Goal: Contribute content: Contribute content

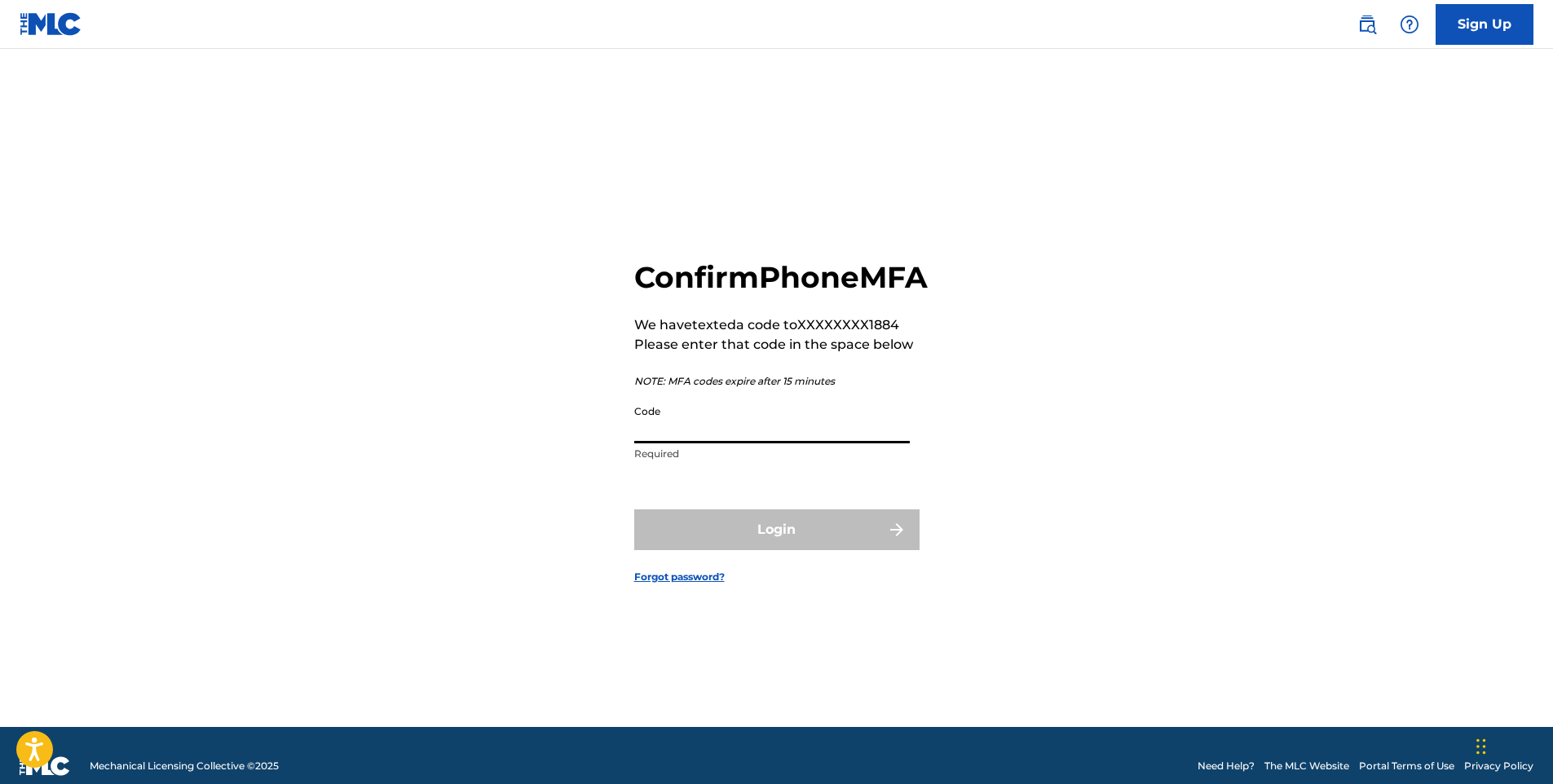
click at [798, 438] on input "Code" at bounding box center [772, 420] width 275 height 46
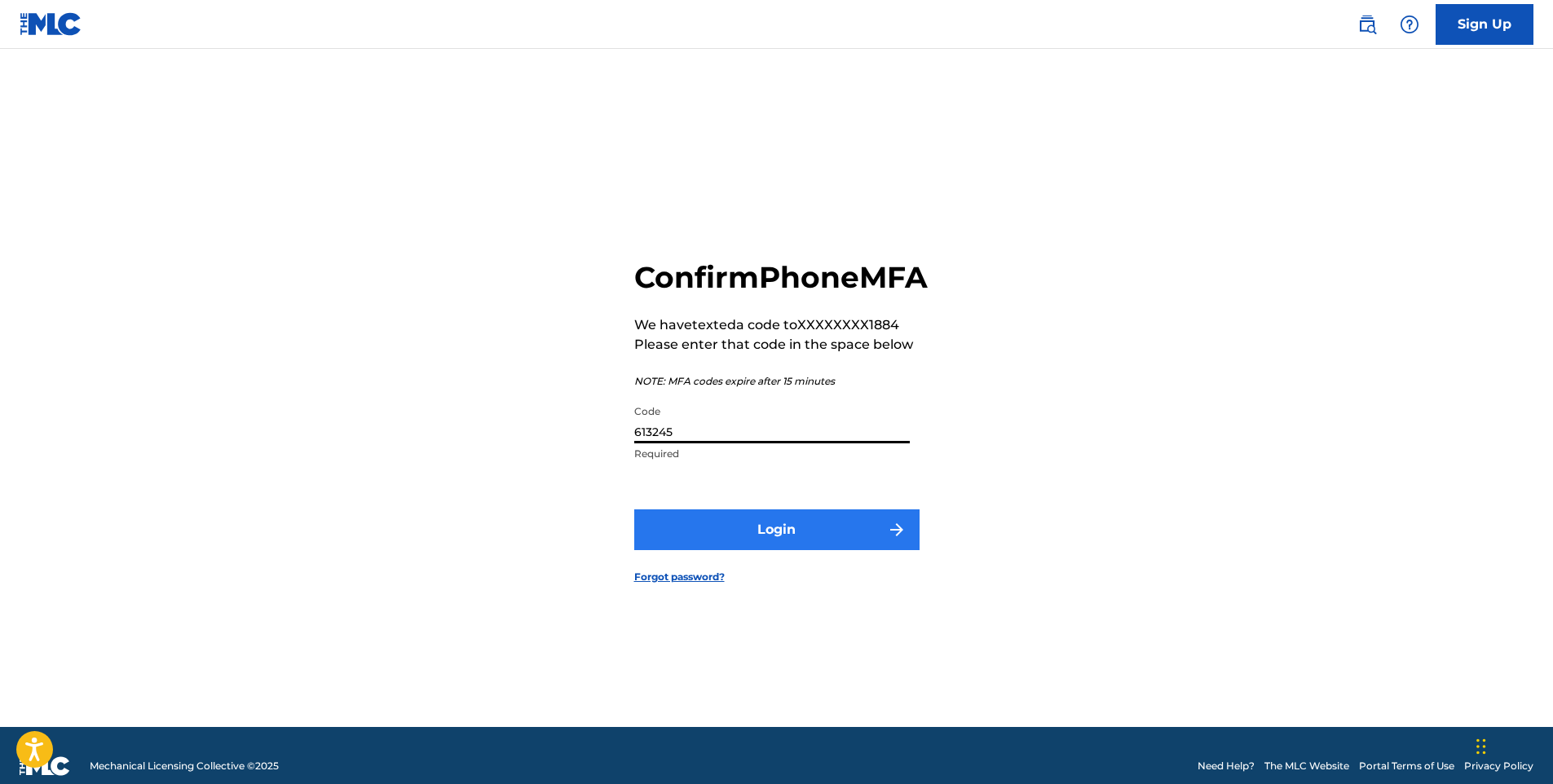
type input "613245"
click at [852, 550] on button "Login" at bounding box center [777, 530] width 285 height 41
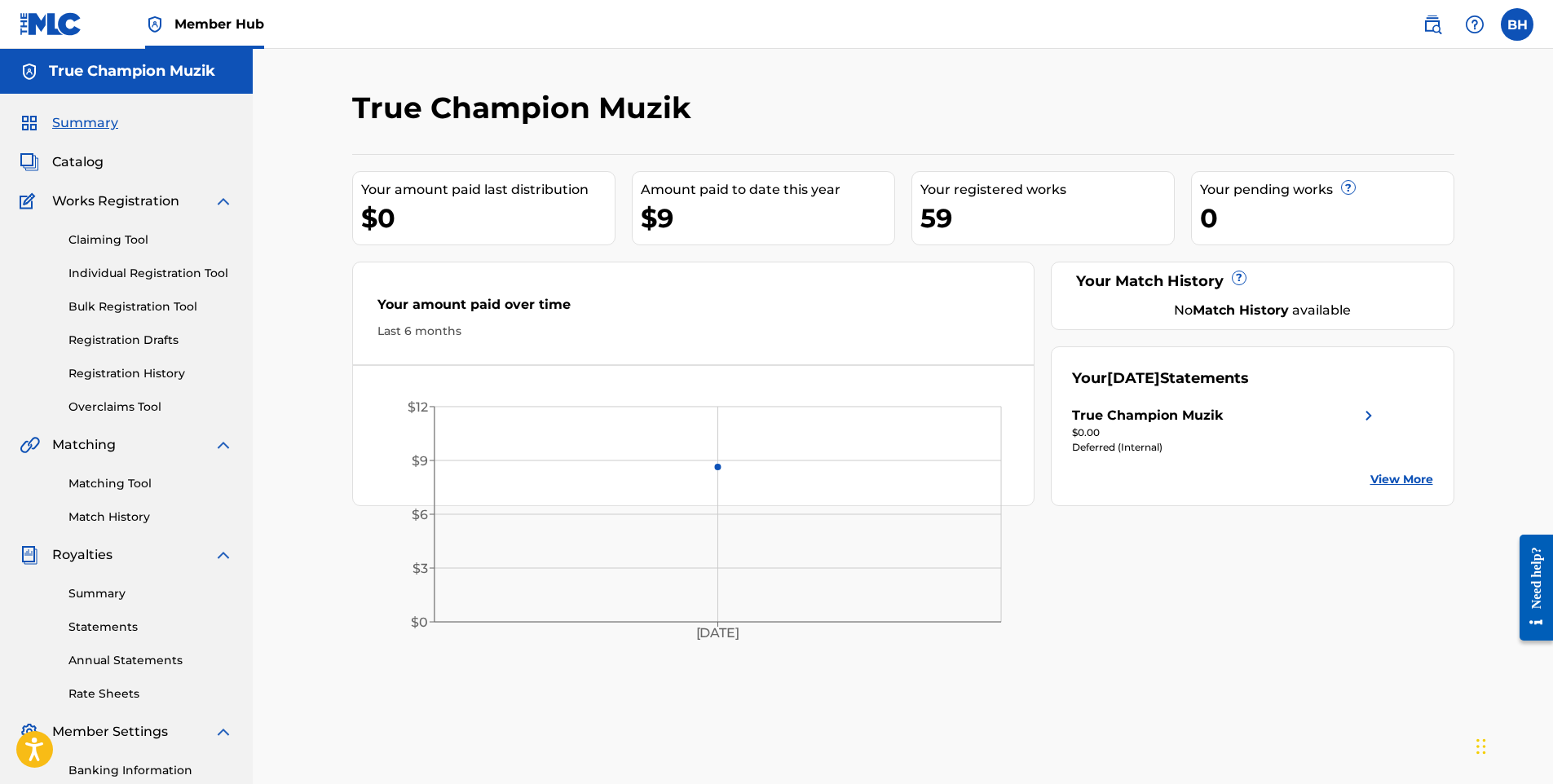
click at [115, 205] on span "Works Registration" at bounding box center [116, 202] width 127 height 20
click at [228, 190] on div "Summary Catalog Works Registration Claiming Tool Individual Registration Tool B…" at bounding box center [126, 513] width 253 height 839
click at [73, 158] on span "Catalog" at bounding box center [78, 162] width 52 height 20
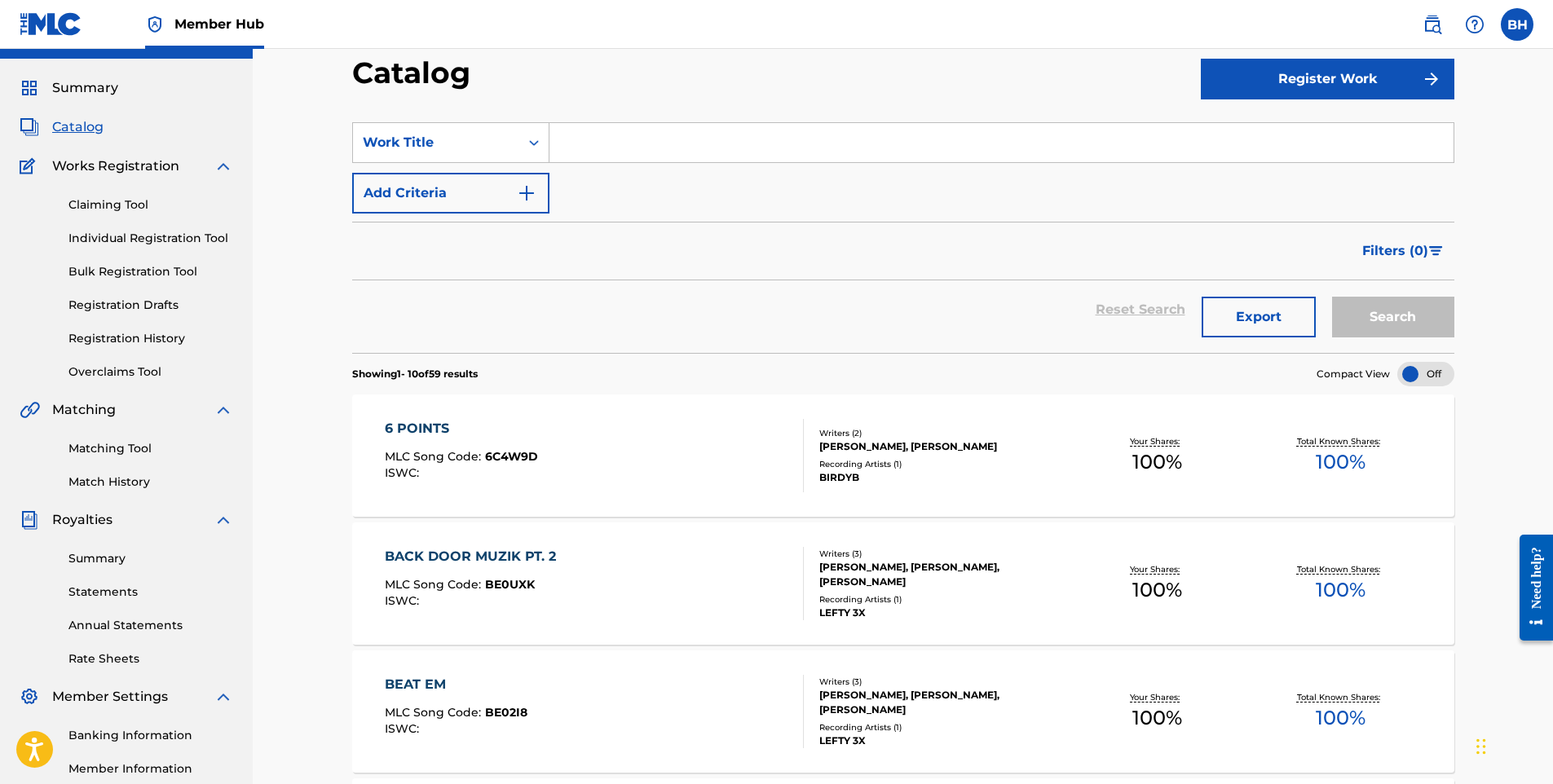
scroll to position [22, 0]
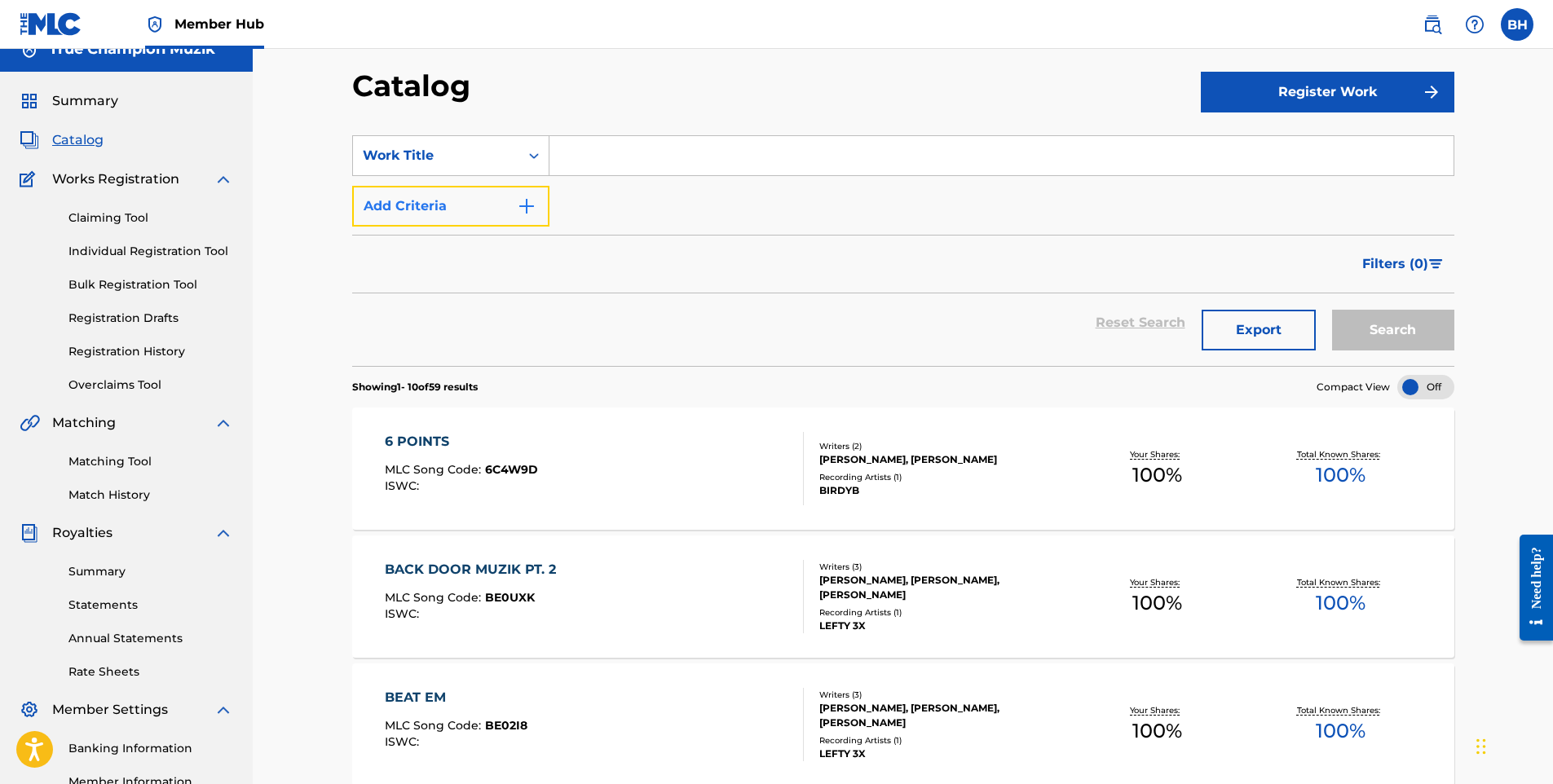
click at [454, 205] on button "Add Criteria" at bounding box center [451, 206] width 197 height 41
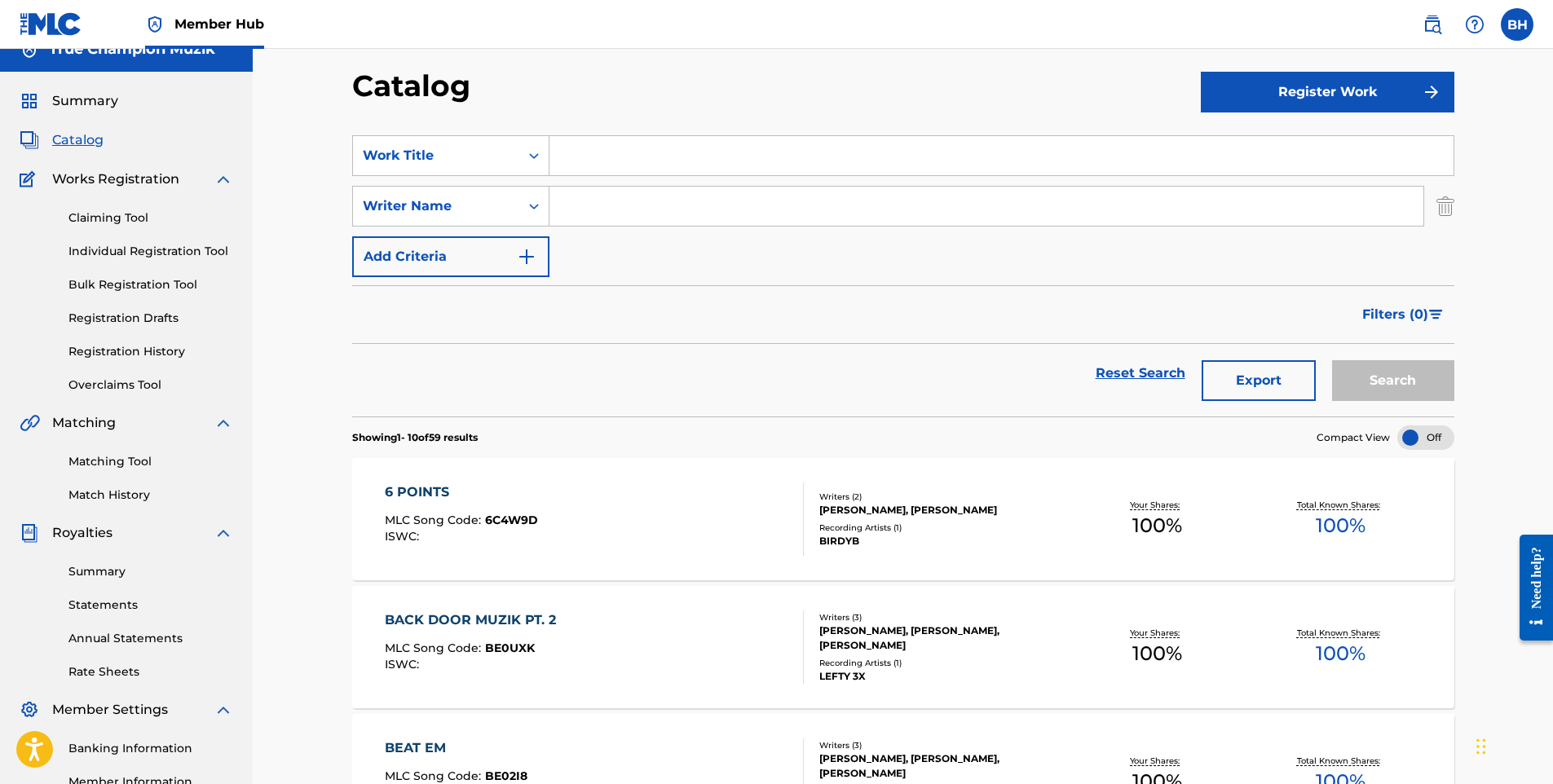
click at [625, 162] on input "Search Form" at bounding box center [1002, 155] width 905 height 39
type input "Bucc hunting"
click at [650, 206] on input "Search Form" at bounding box center [986, 206] width 874 height 39
type input "L"
type input "[PERSON_NAME]"
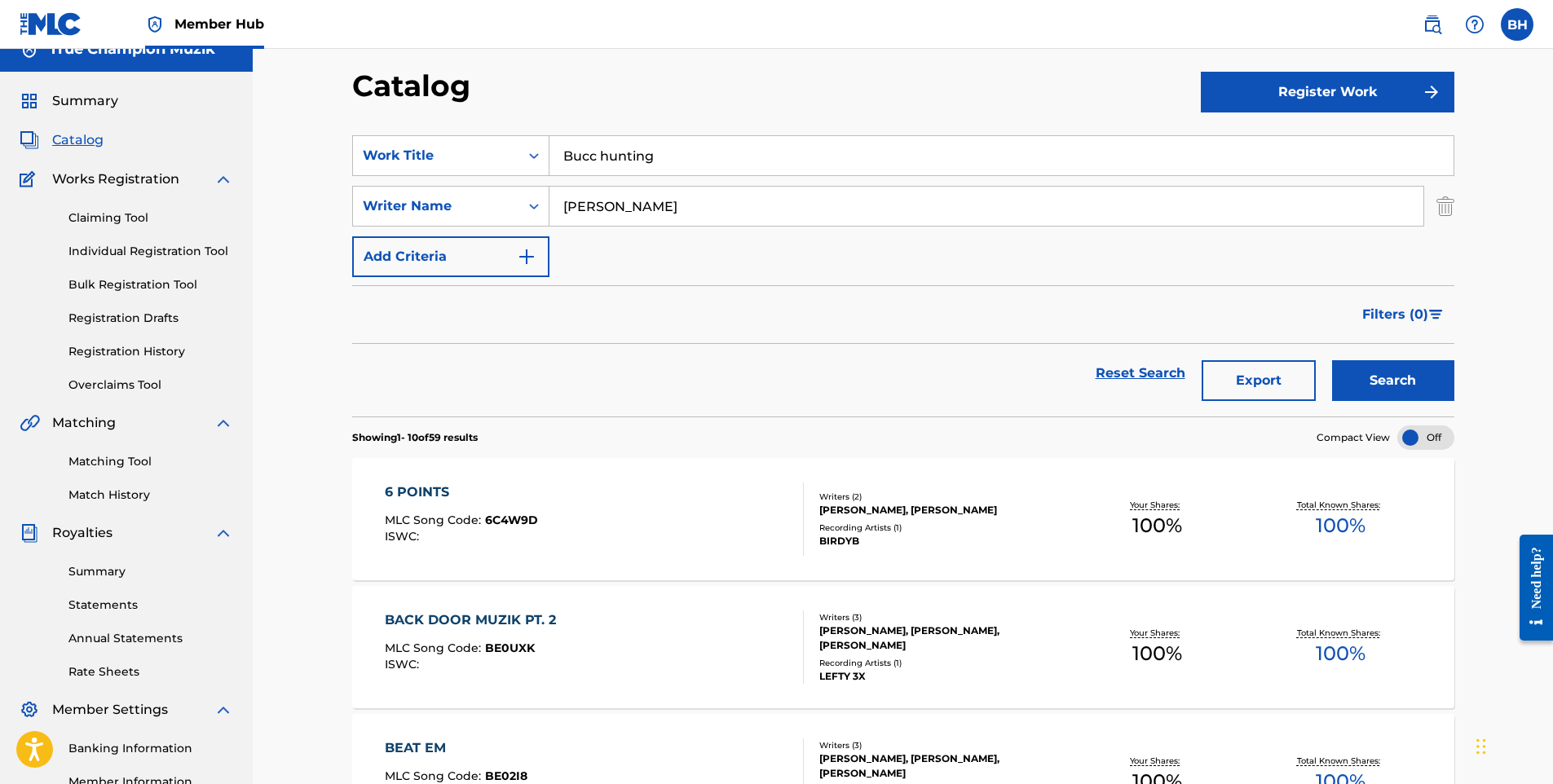
click at [771, 158] on input "Bucc hunting" at bounding box center [1002, 155] width 905 height 39
type input "B"
click at [656, 205] on input "[PERSON_NAME]" at bounding box center [986, 206] width 874 height 39
type input "s"
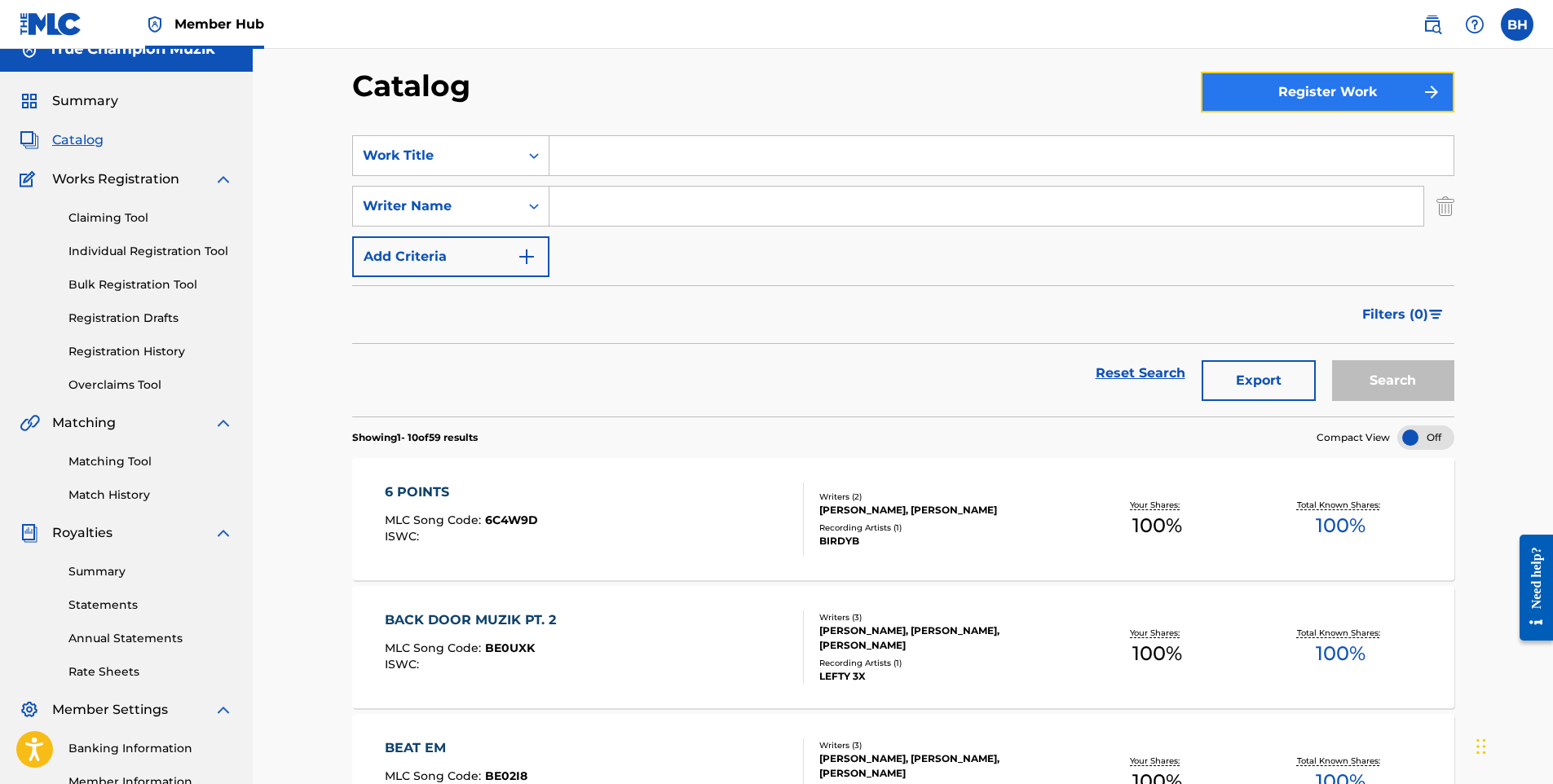
click at [1250, 82] on button "Register Work" at bounding box center [1328, 91] width 254 height 41
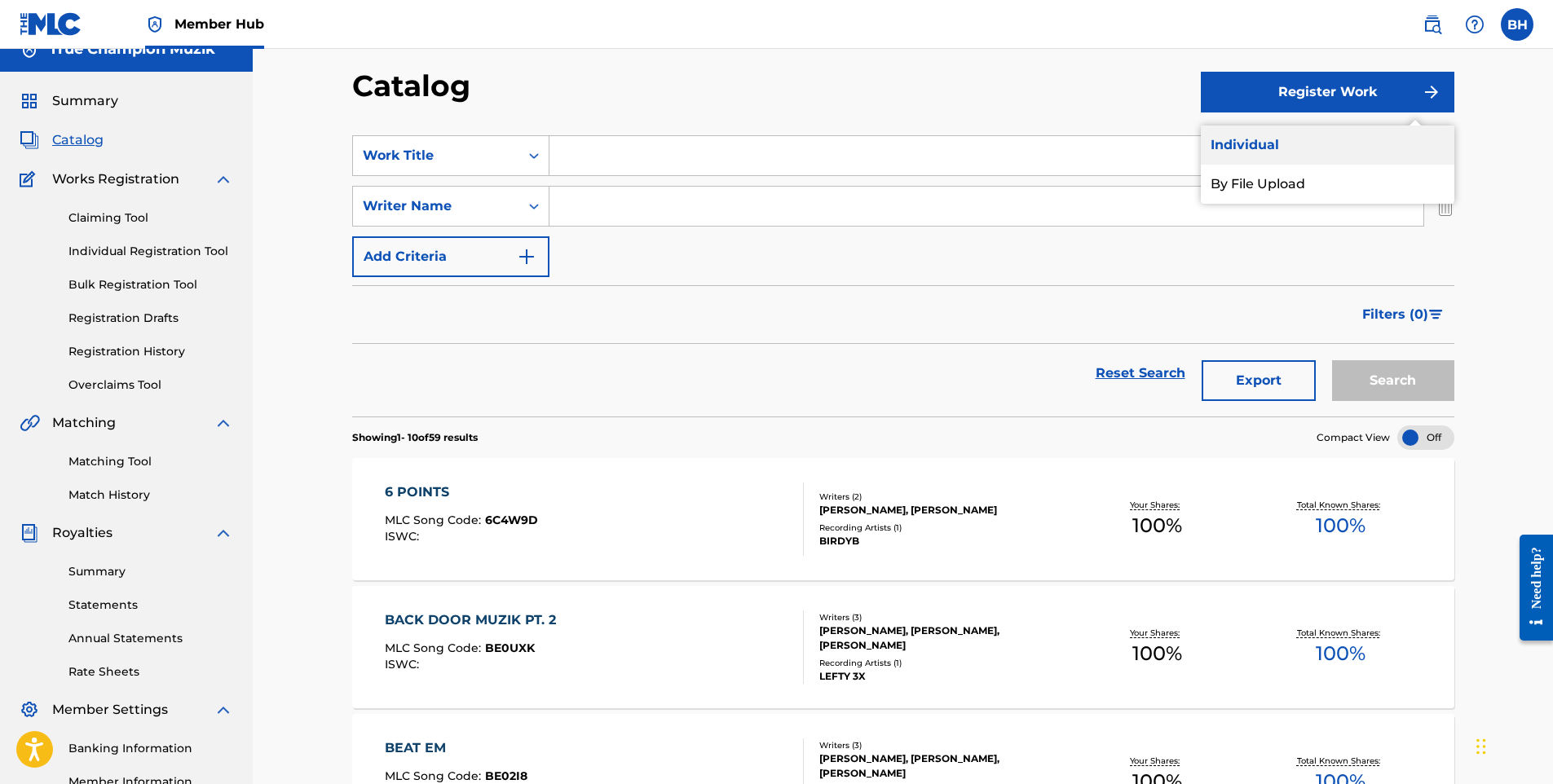
click at [1294, 148] on link "Individual" at bounding box center [1328, 145] width 254 height 39
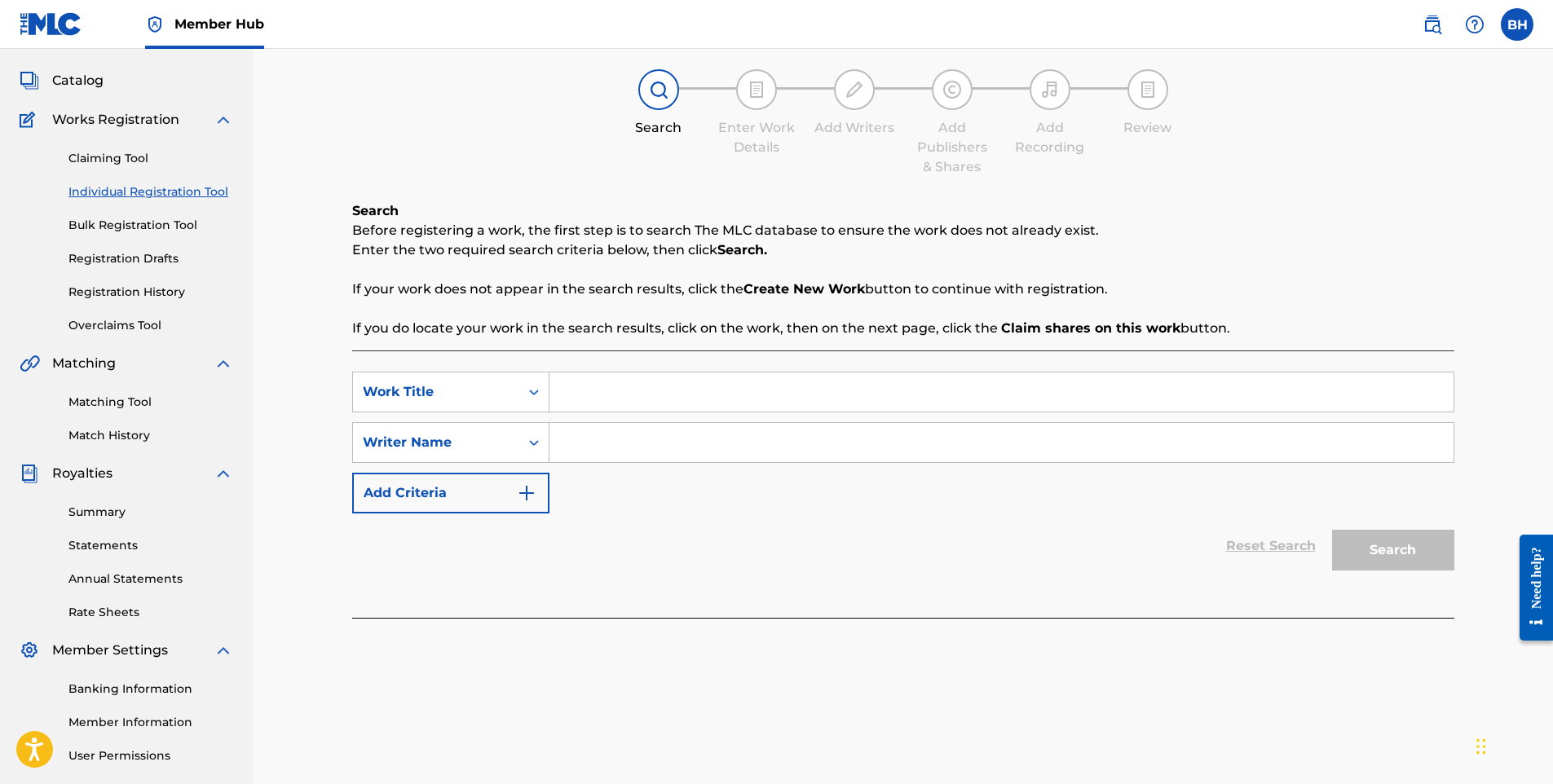
scroll to position [163, 0]
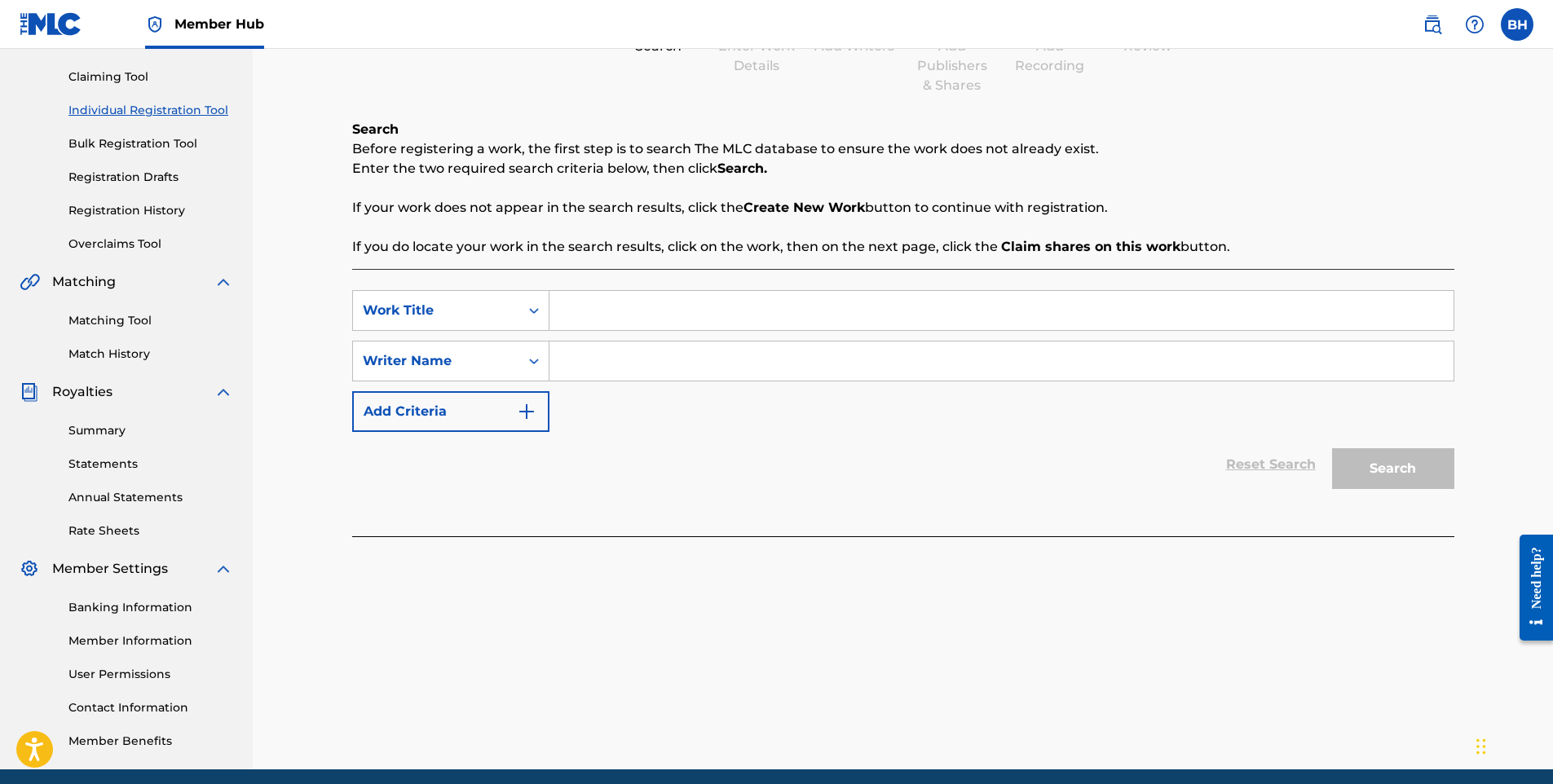
click at [643, 307] on input "Search Form" at bounding box center [1002, 310] width 905 height 39
type input "Bucc hunting"
click at [625, 376] on input "Search Form" at bounding box center [1002, 360] width 905 height 39
type input "[PERSON_NAME]"
click at [1398, 466] on button "Search" at bounding box center [1393, 468] width 122 height 41
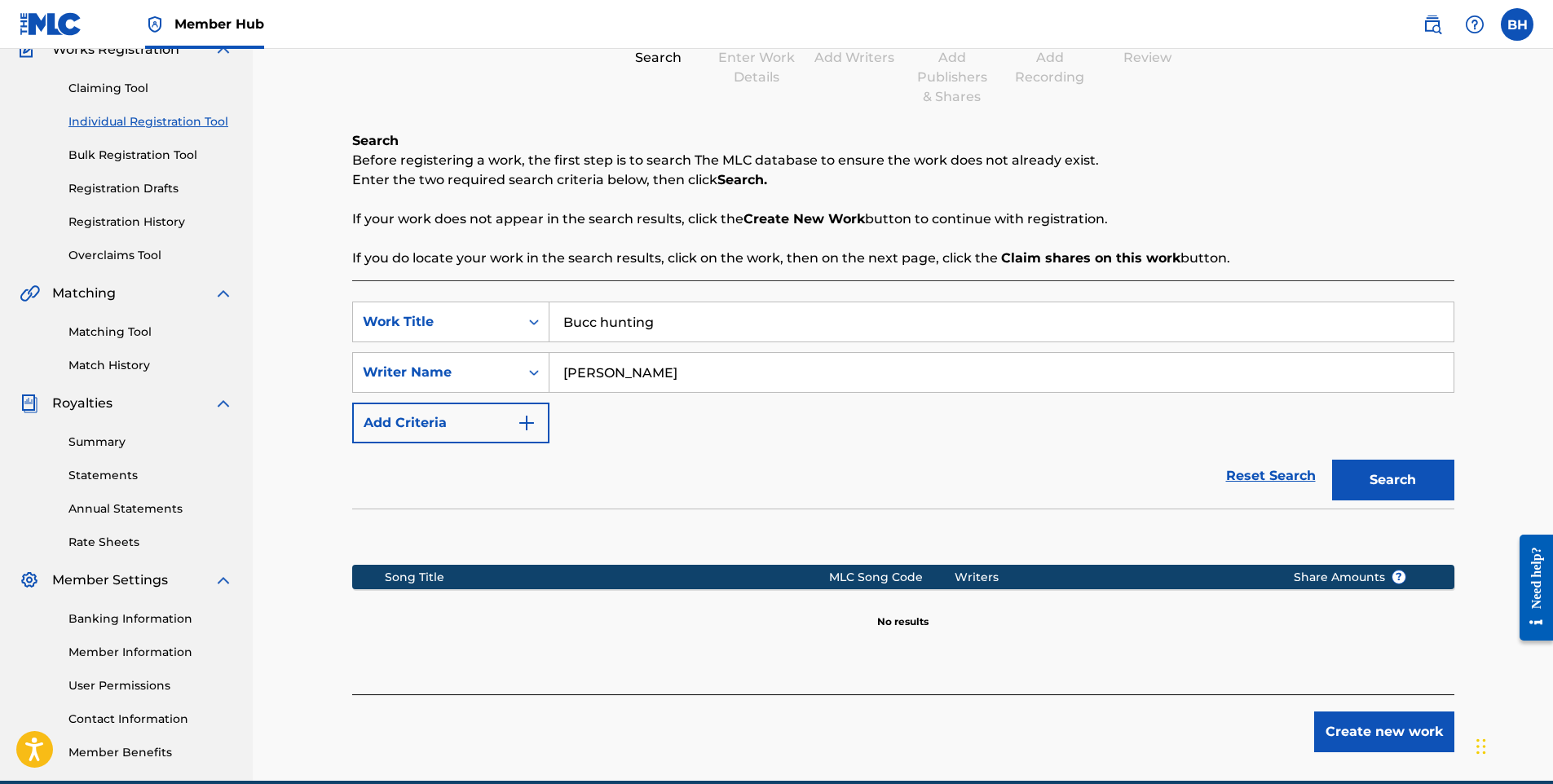
scroll to position [0, 0]
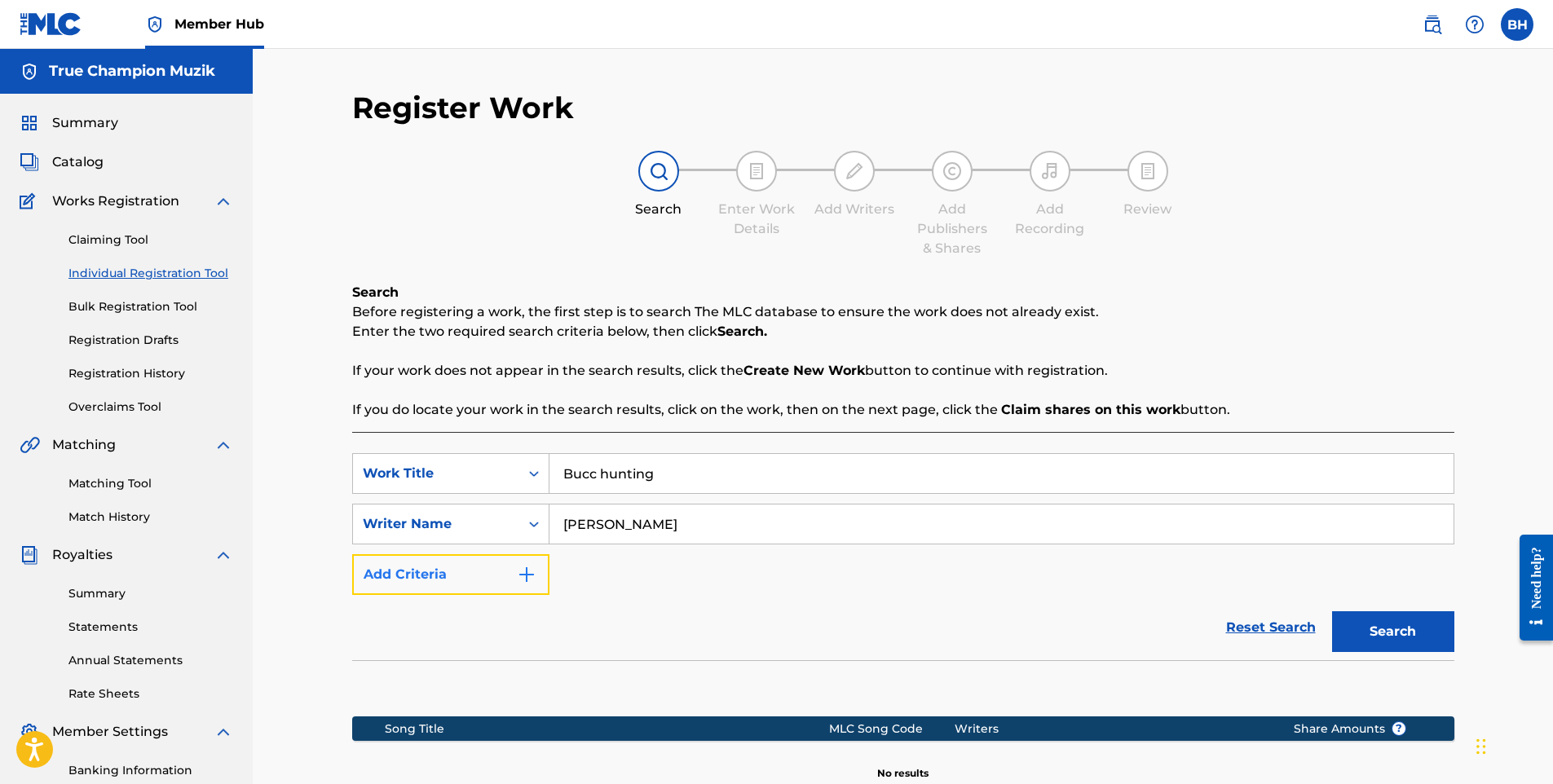
click at [455, 578] on button "Add Criteria" at bounding box center [451, 574] width 197 height 41
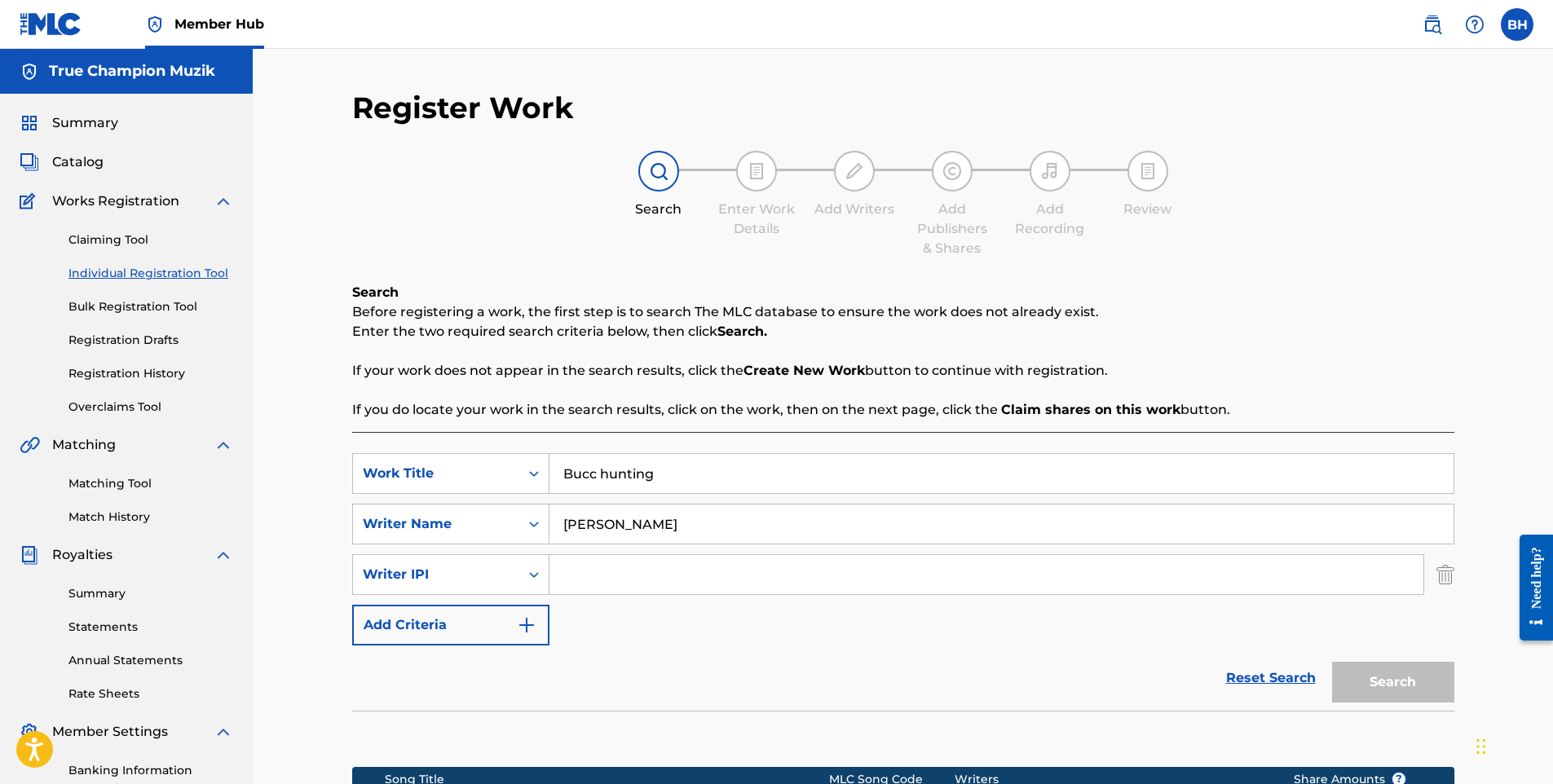
click at [596, 569] on input "Search Form" at bounding box center [986, 574] width 874 height 39
paste input "01120182223"
type input "01120182223"
click at [1404, 680] on button "Search" at bounding box center [1393, 682] width 122 height 41
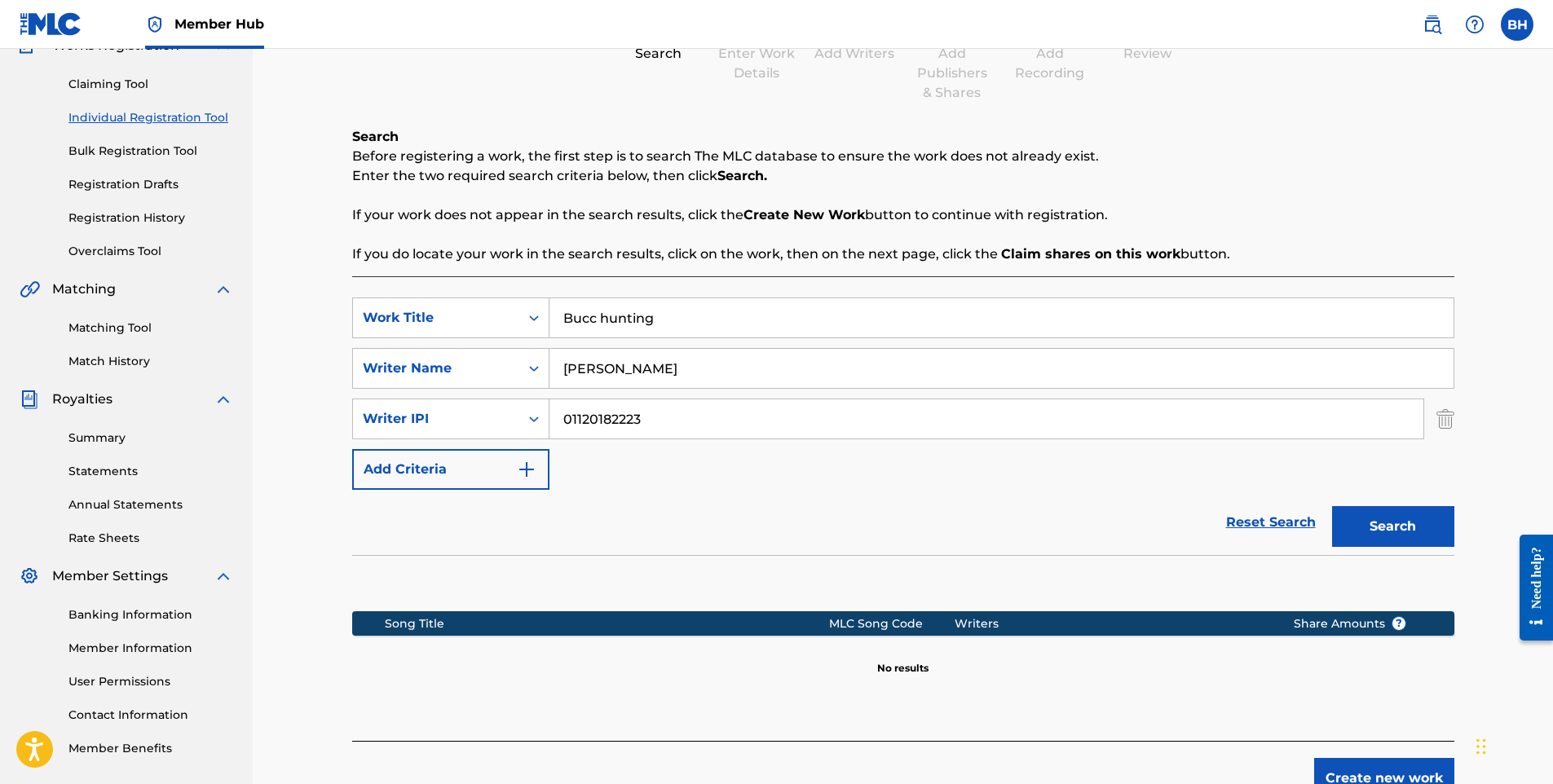
scroll to position [163, 0]
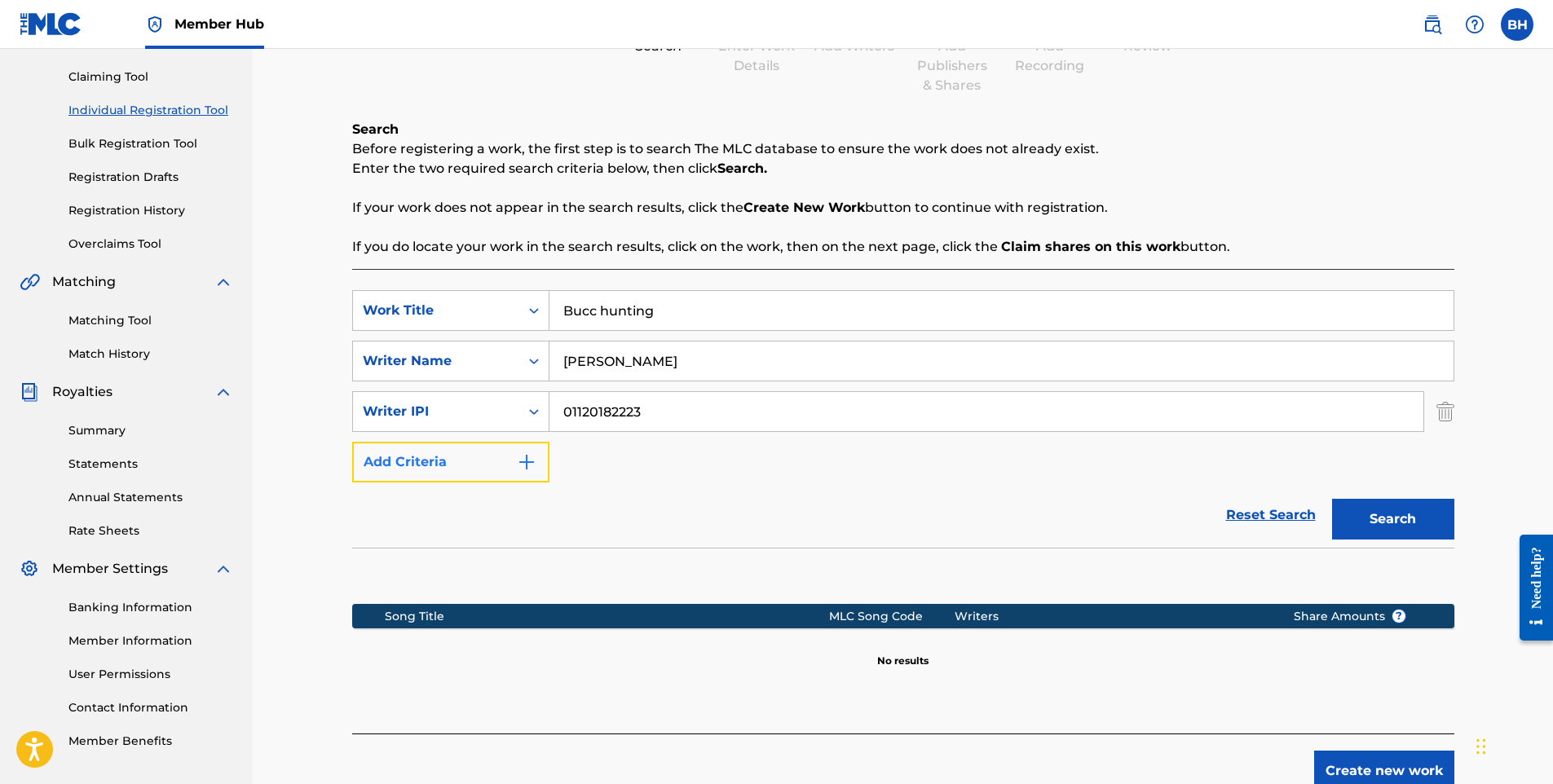
click at [498, 470] on button "Add Criteria" at bounding box center [451, 462] width 197 height 41
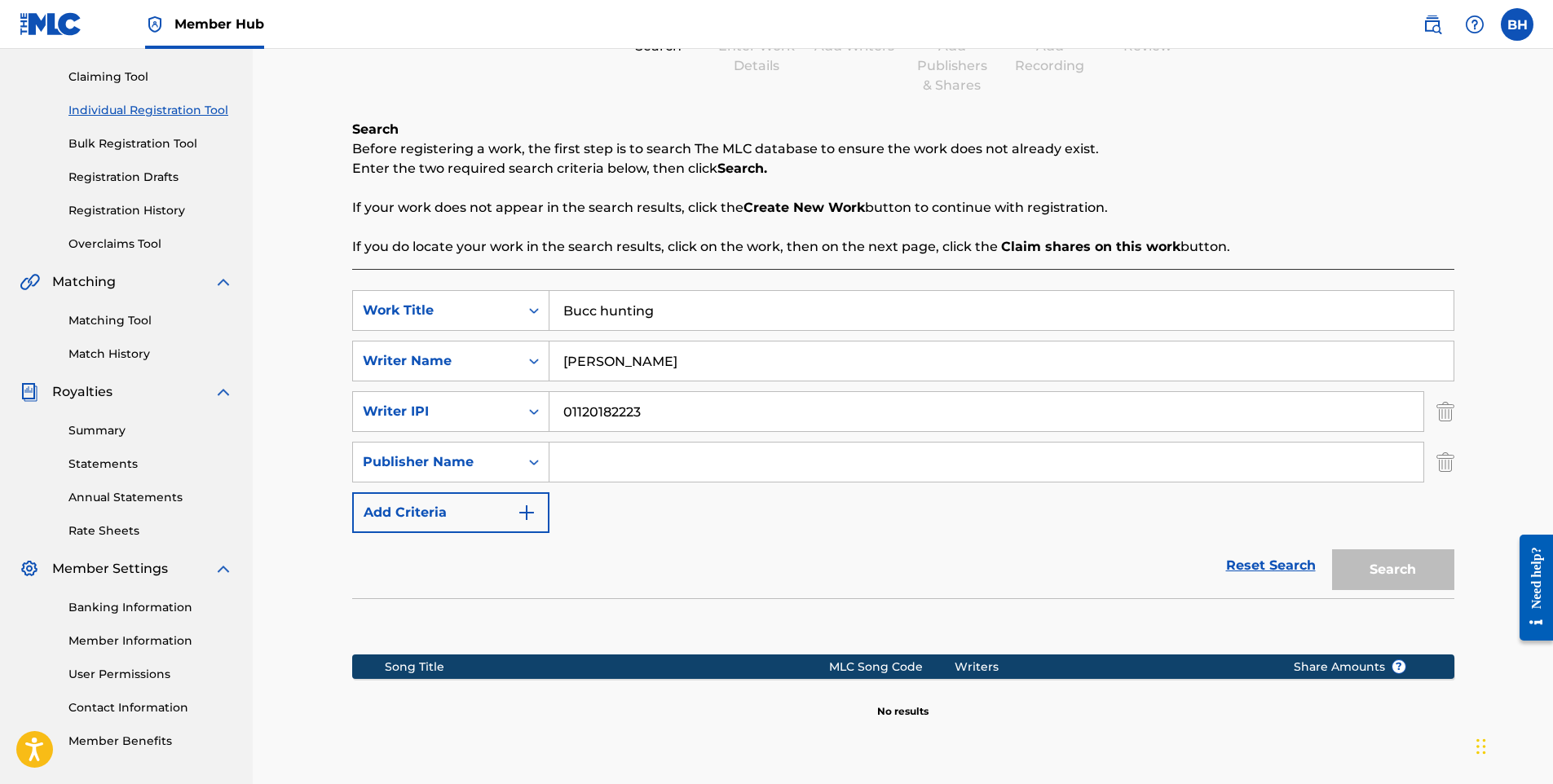
click at [625, 473] on input "Search Form" at bounding box center [986, 462] width 874 height 39
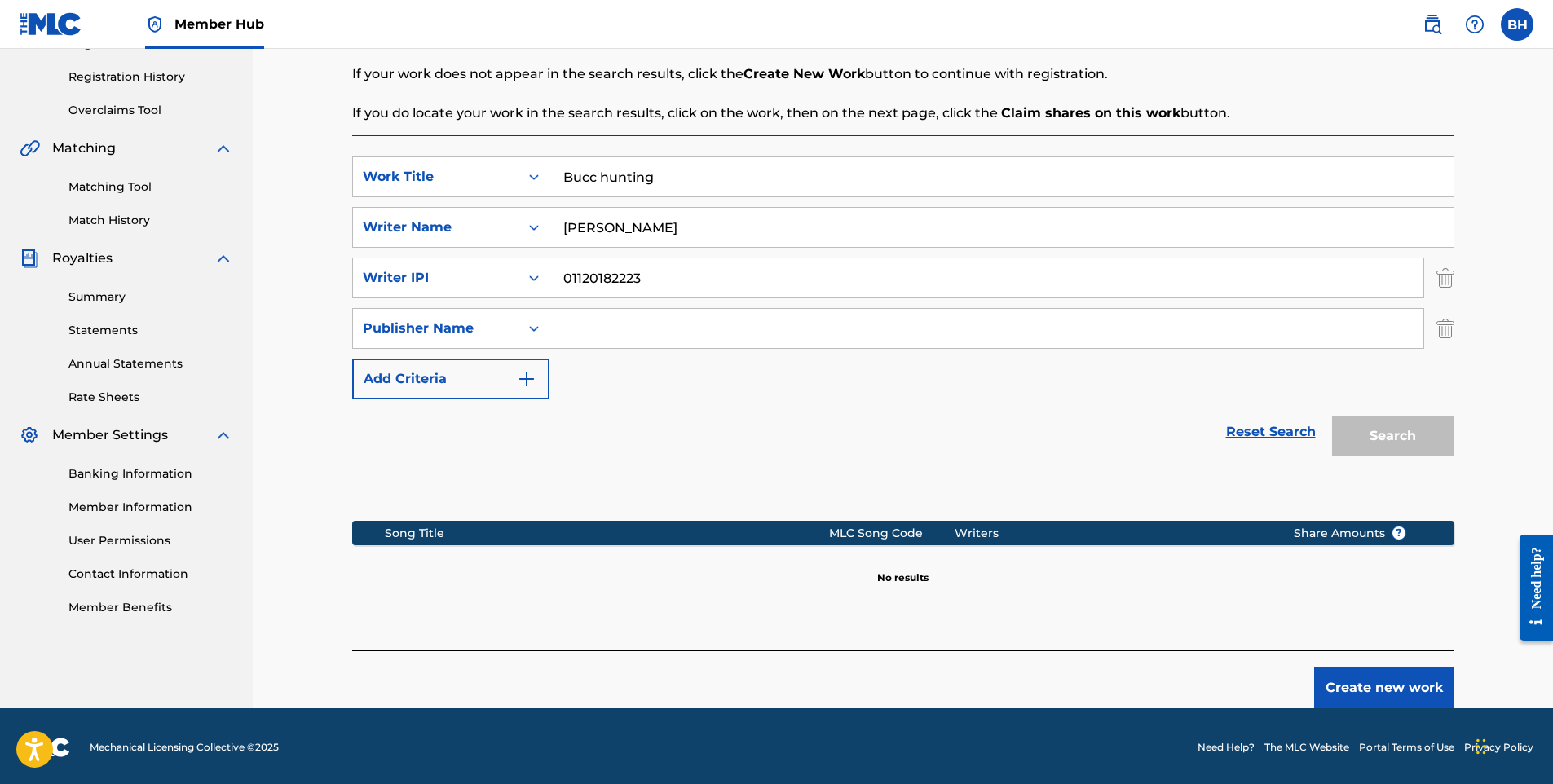
scroll to position [299, 0]
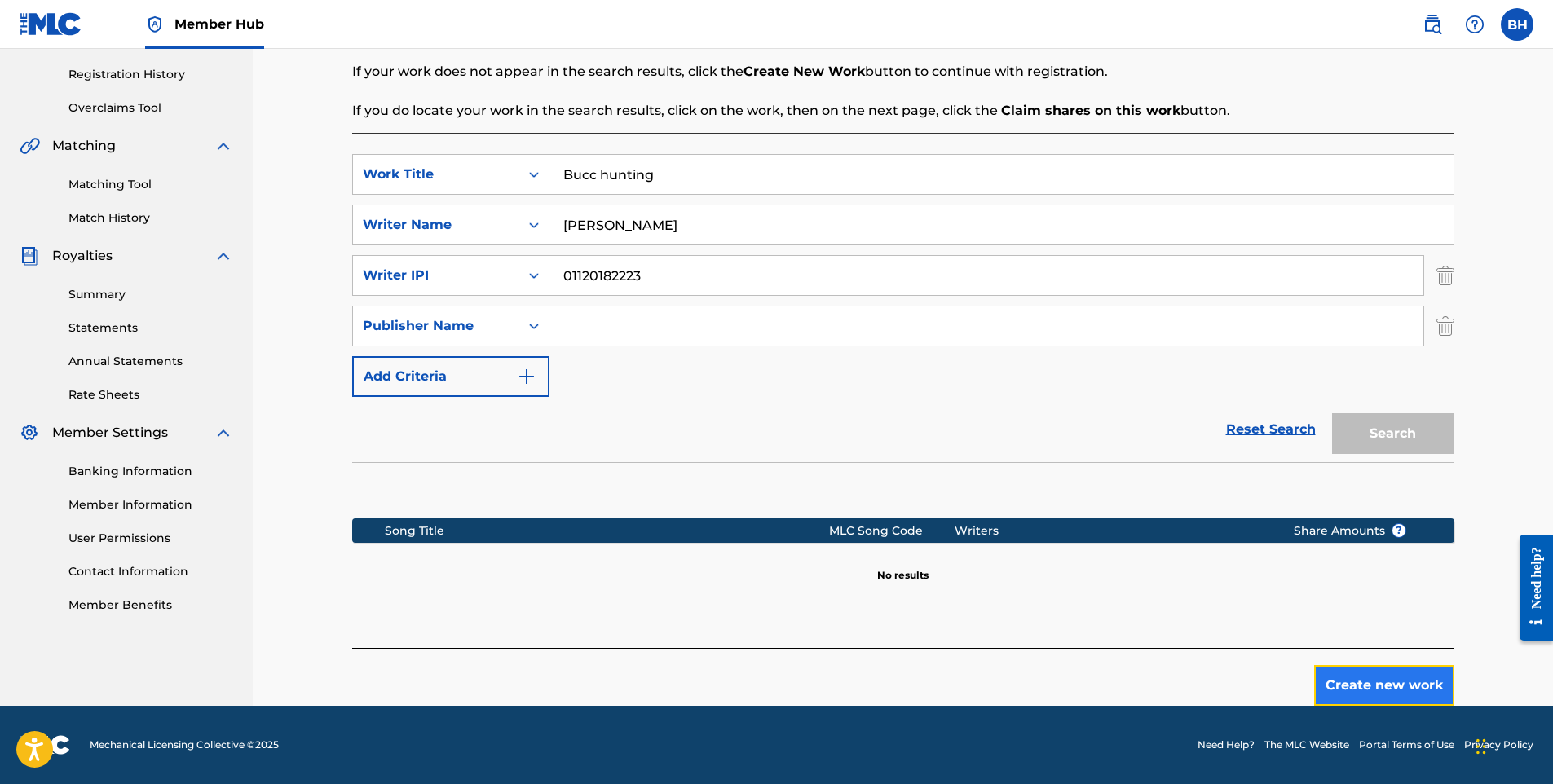
click at [1398, 681] on button "Create new work" at bounding box center [1385, 685] width 140 height 41
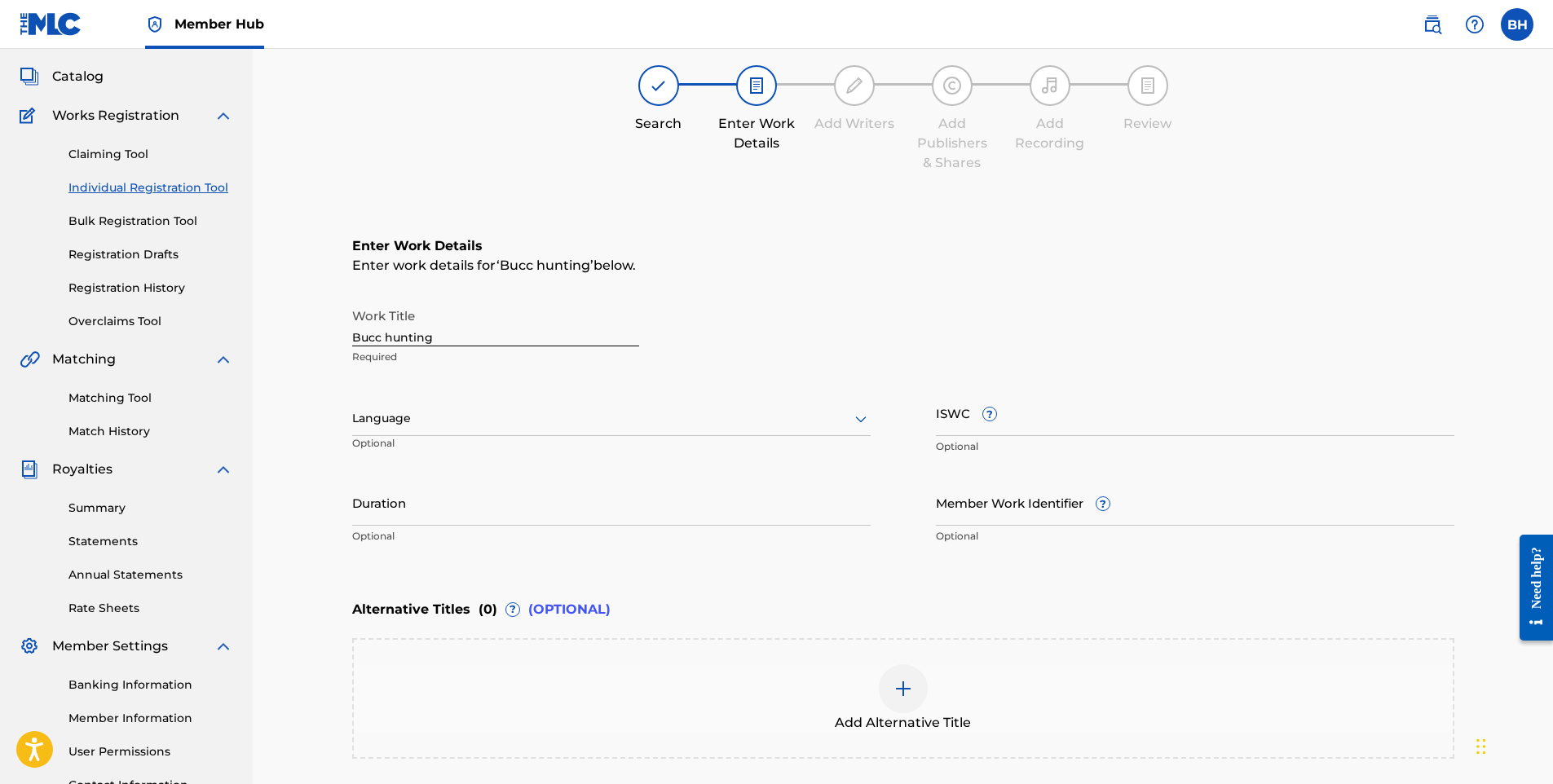
scroll to position [81, 0]
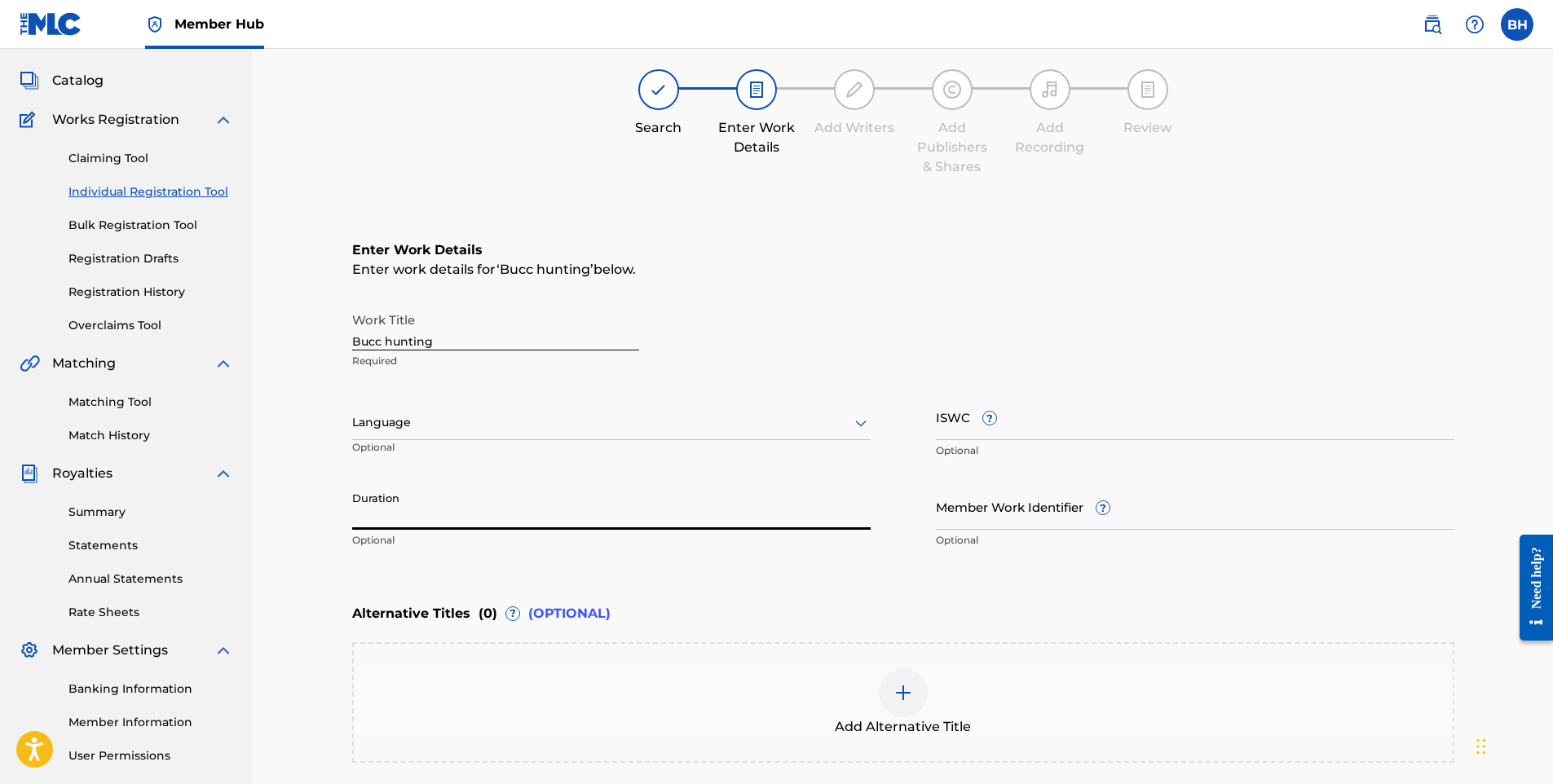
click at [446, 521] on input "Duration" at bounding box center [611, 506] width 519 height 46
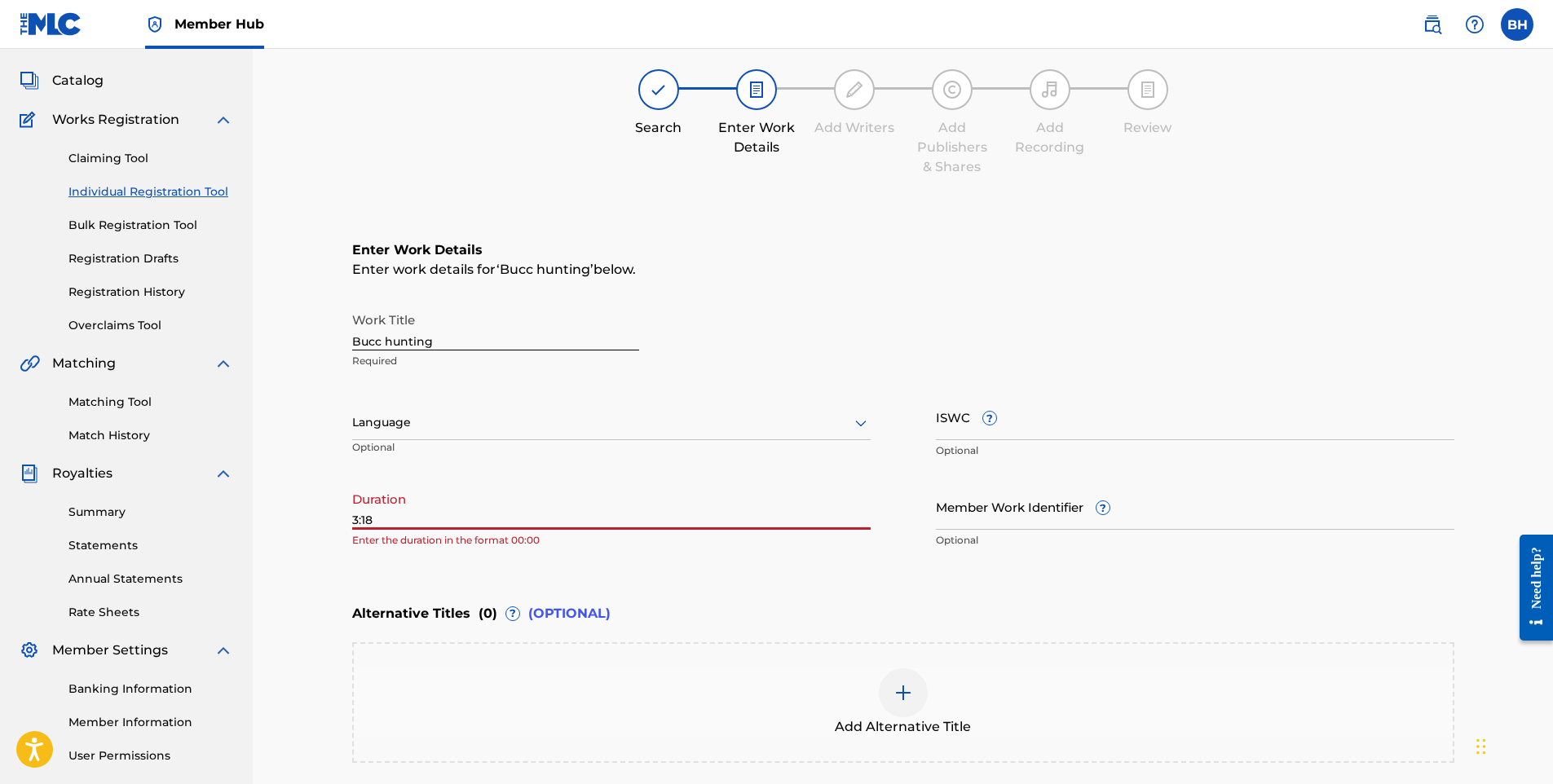
drag, startPoint x: 982, startPoint y: 610, endPoint x: 974, endPoint y: 570, distance: 40.8
click at [980, 607] on div "Alternative Titles ( 0 ) ? (OPTIONAL)" at bounding box center [903, 614] width 1102 height 36
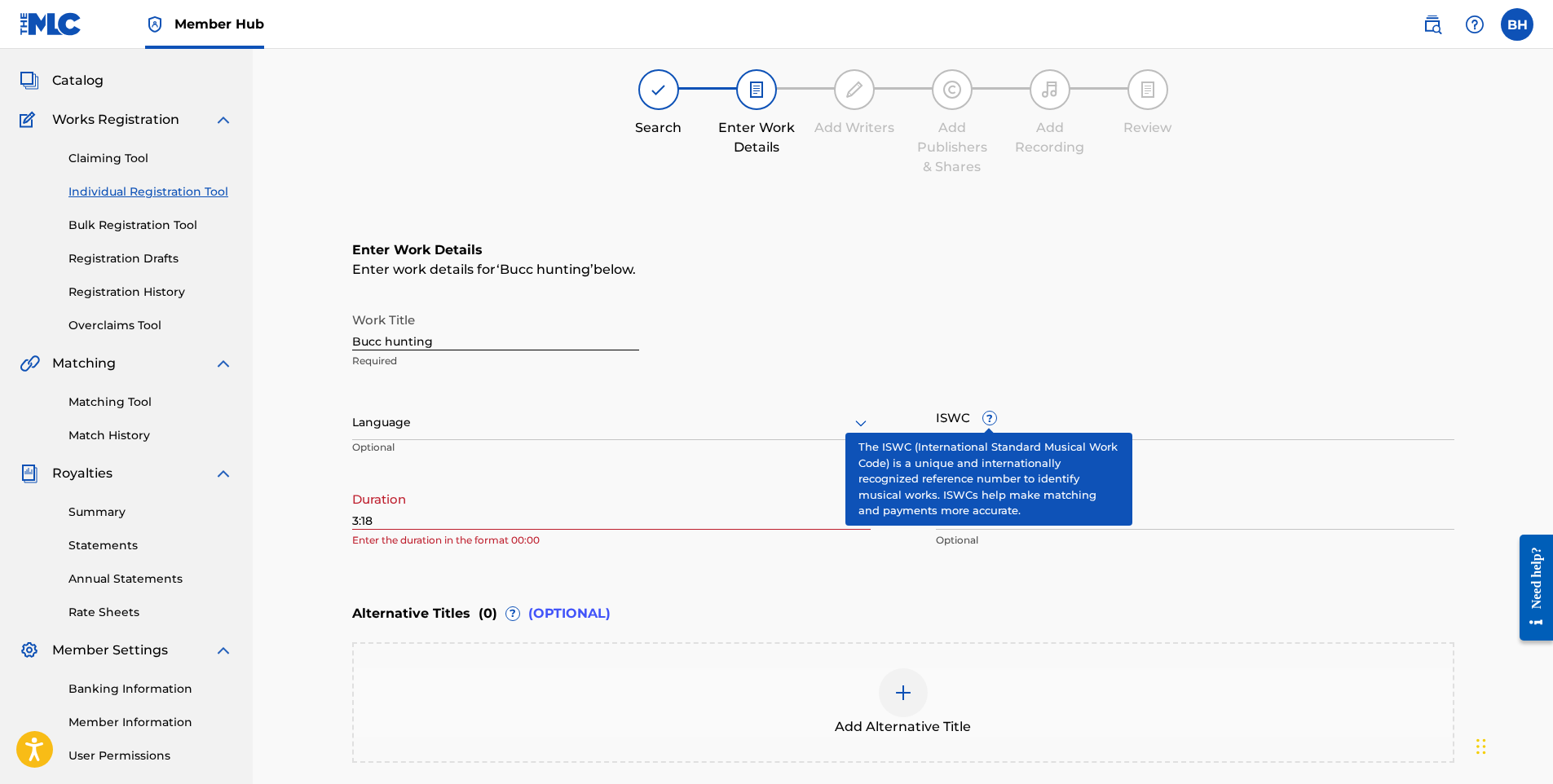
click at [989, 413] on span "?" at bounding box center [990, 418] width 13 height 13
click at [989, 413] on input "ISWC ?" at bounding box center [1195, 416] width 519 height 46
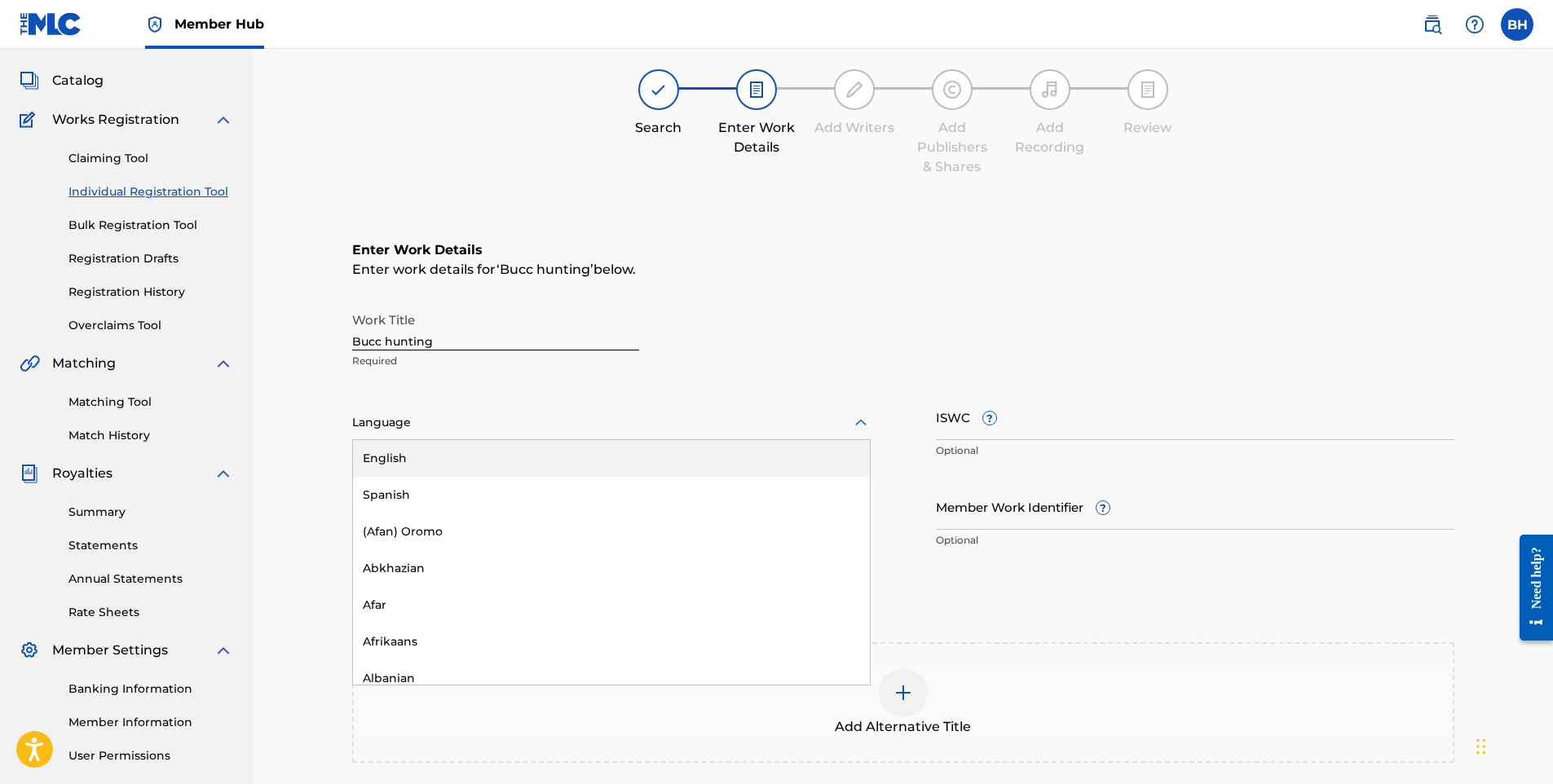
click at [448, 414] on div at bounding box center [611, 423] width 519 height 21
click at [442, 452] on div "English" at bounding box center [611, 458] width 517 height 37
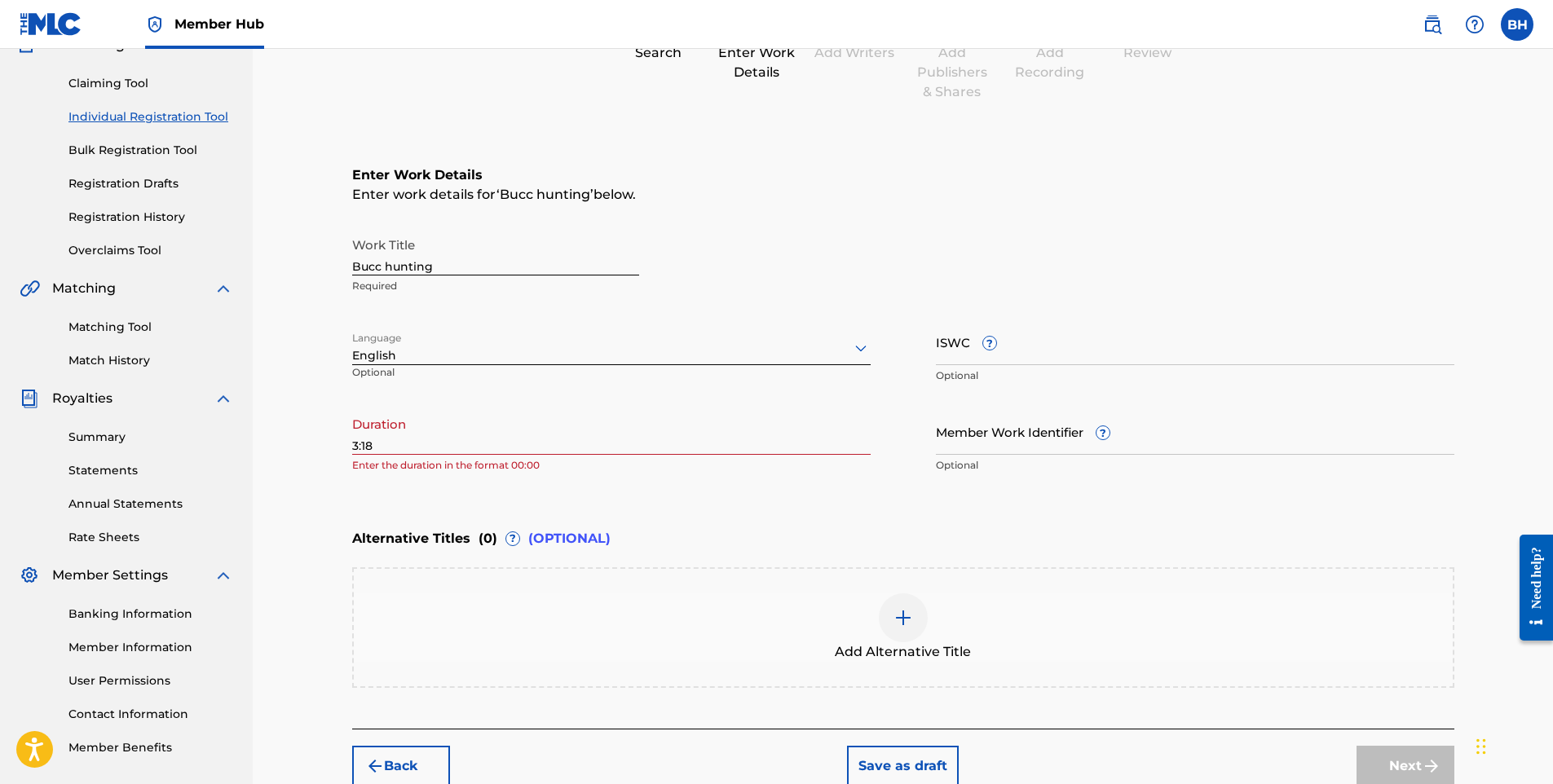
scroll to position [156, 0]
click at [350, 446] on div "Register Work Search Enter Work Details Add Writers Add Publishers & Shares Add…" at bounding box center [903, 360] width 1142 height 854
click at [355, 446] on input "3:18" at bounding box center [611, 432] width 519 height 46
type input "03:18"
click at [394, 510] on div "Enter Work Details Enter work details for ‘ Bucc hunting ’ below. Work Title Bu…" at bounding box center [903, 324] width 1102 height 395
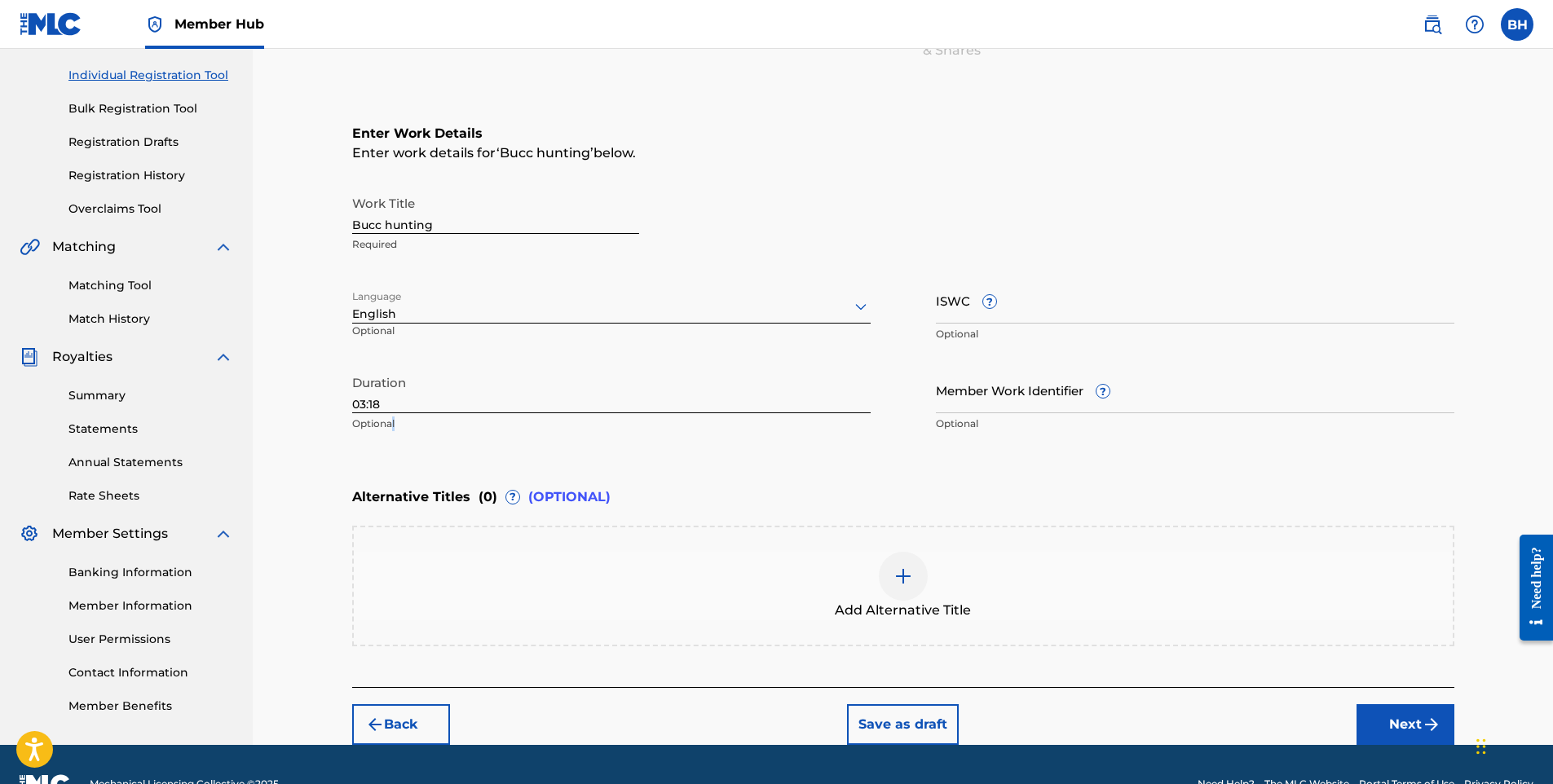
scroll to position [237, 0]
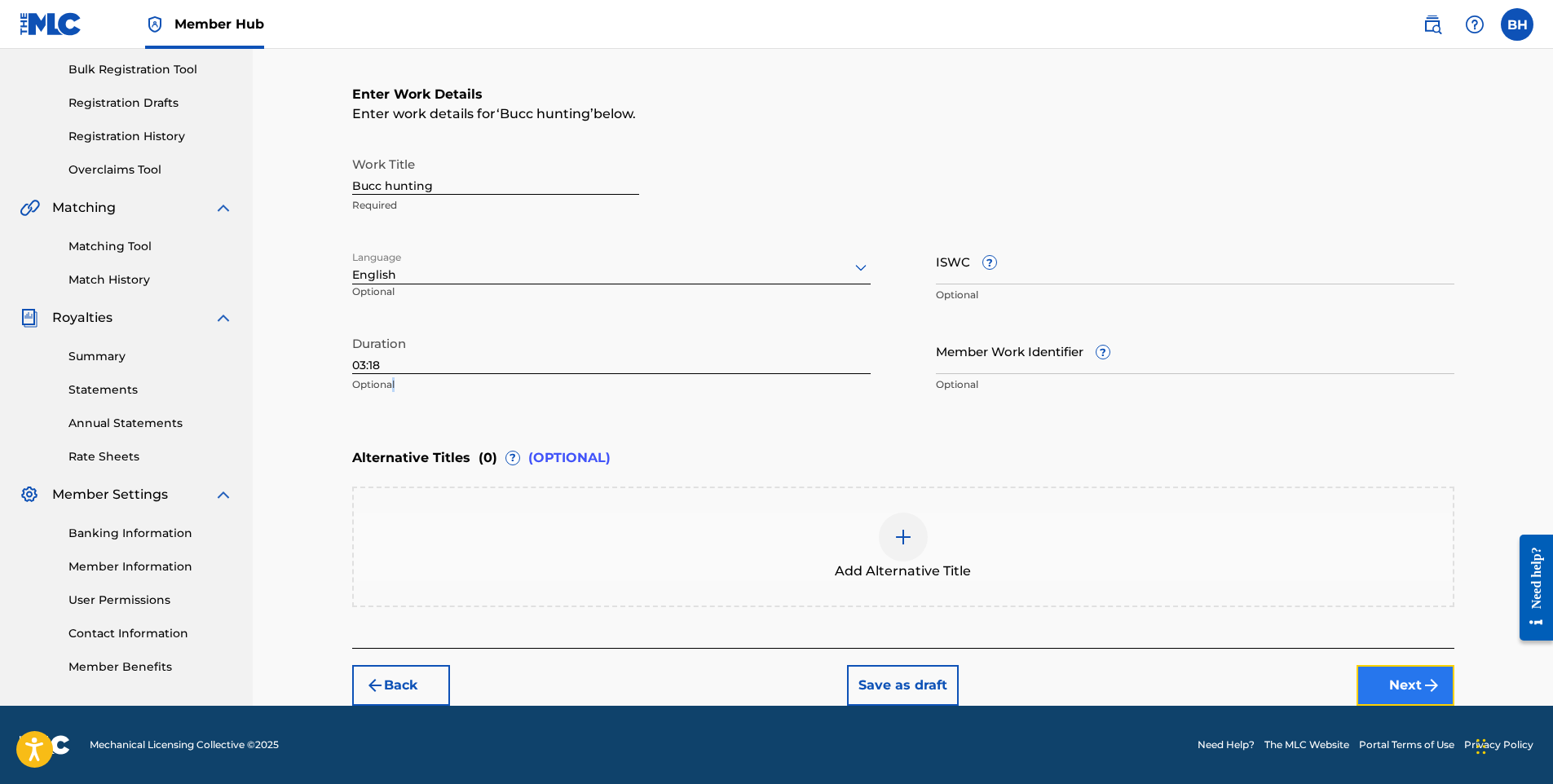
click at [1391, 687] on button "Next" at bounding box center [1405, 685] width 98 height 41
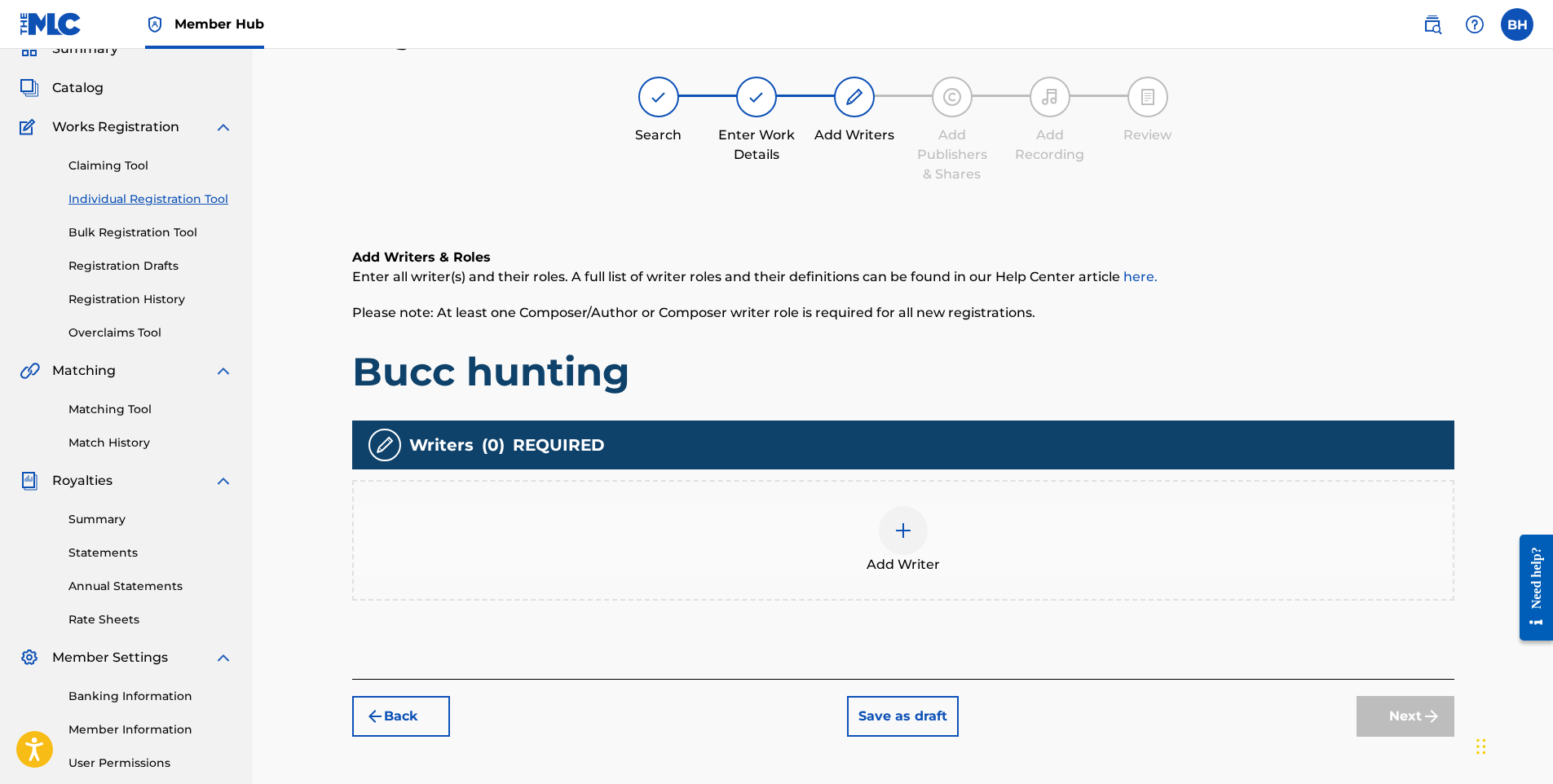
scroll to position [73, 0]
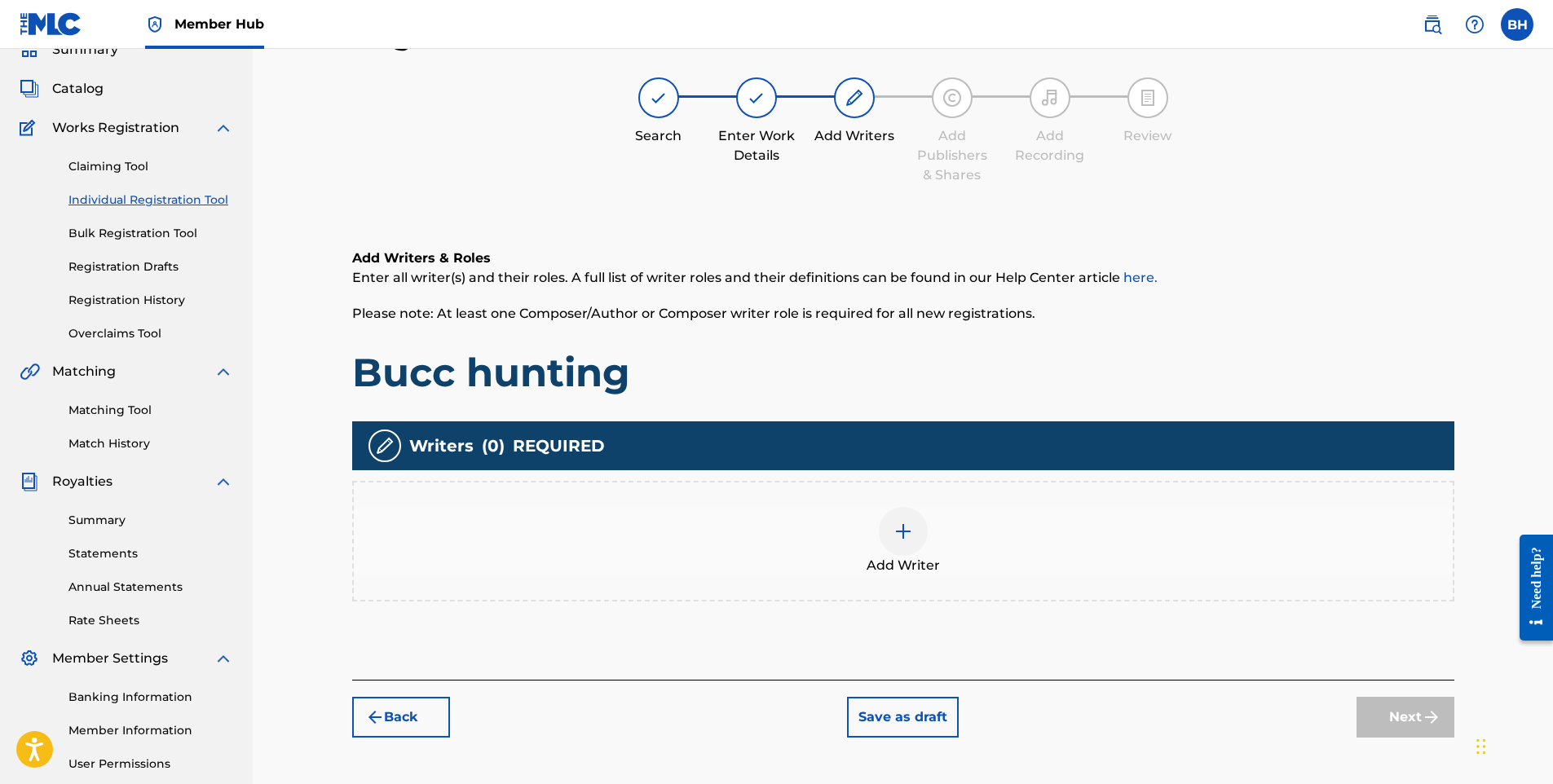
click at [906, 522] on img at bounding box center [904, 531] width 20 height 20
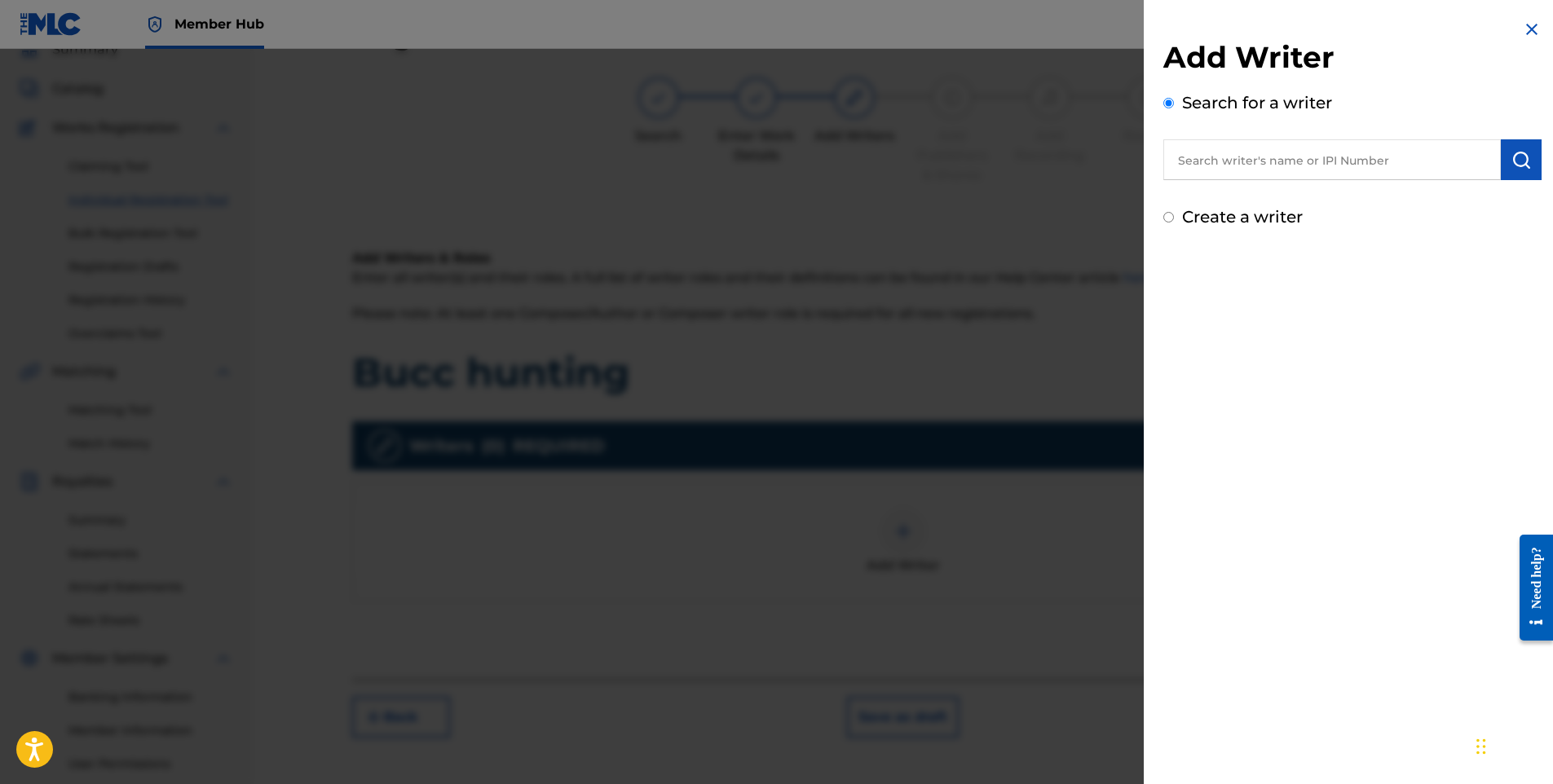
click at [1250, 166] on input "text" at bounding box center [1332, 159] width 338 height 41
paste input "01120182223"
type input "01120182223"
click at [1517, 165] on img "submit" at bounding box center [1521, 160] width 20 height 20
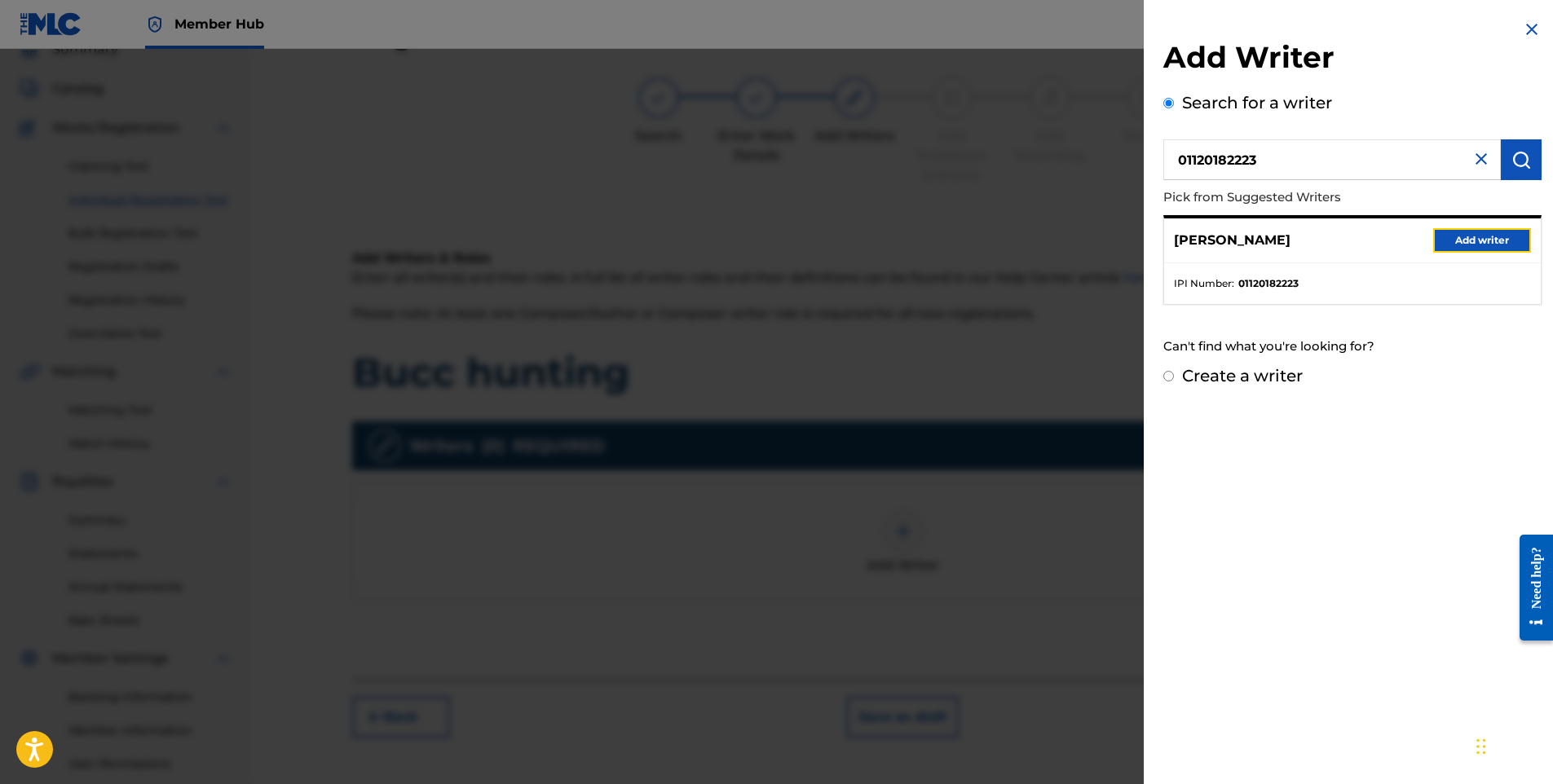
click at [1443, 244] on button "Add writer" at bounding box center [1482, 240] width 98 height 24
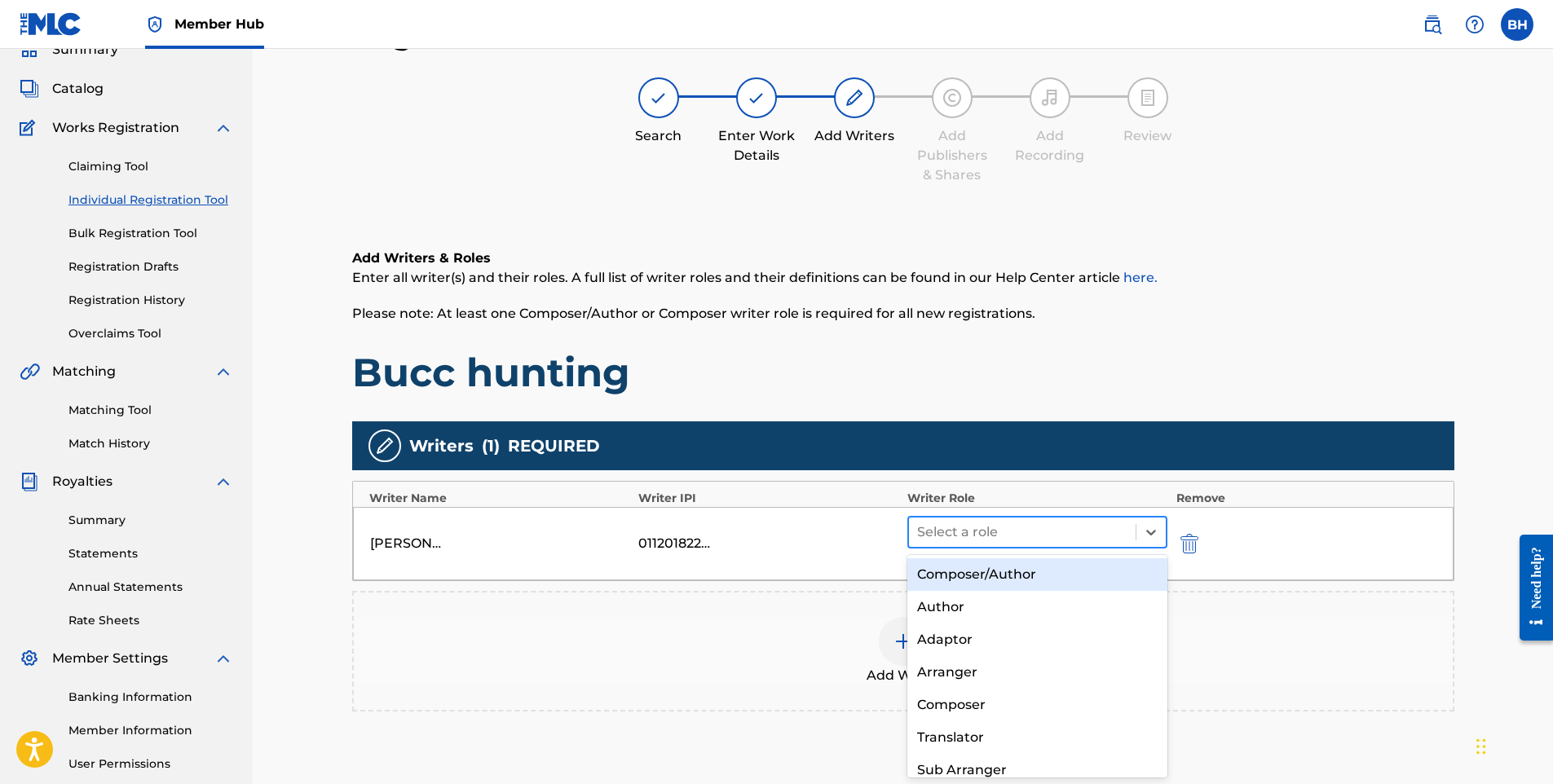
click at [1059, 530] on div at bounding box center [1022, 531] width 211 height 23
click at [1011, 574] on div "Composer/Author" at bounding box center [1038, 575] width 261 height 33
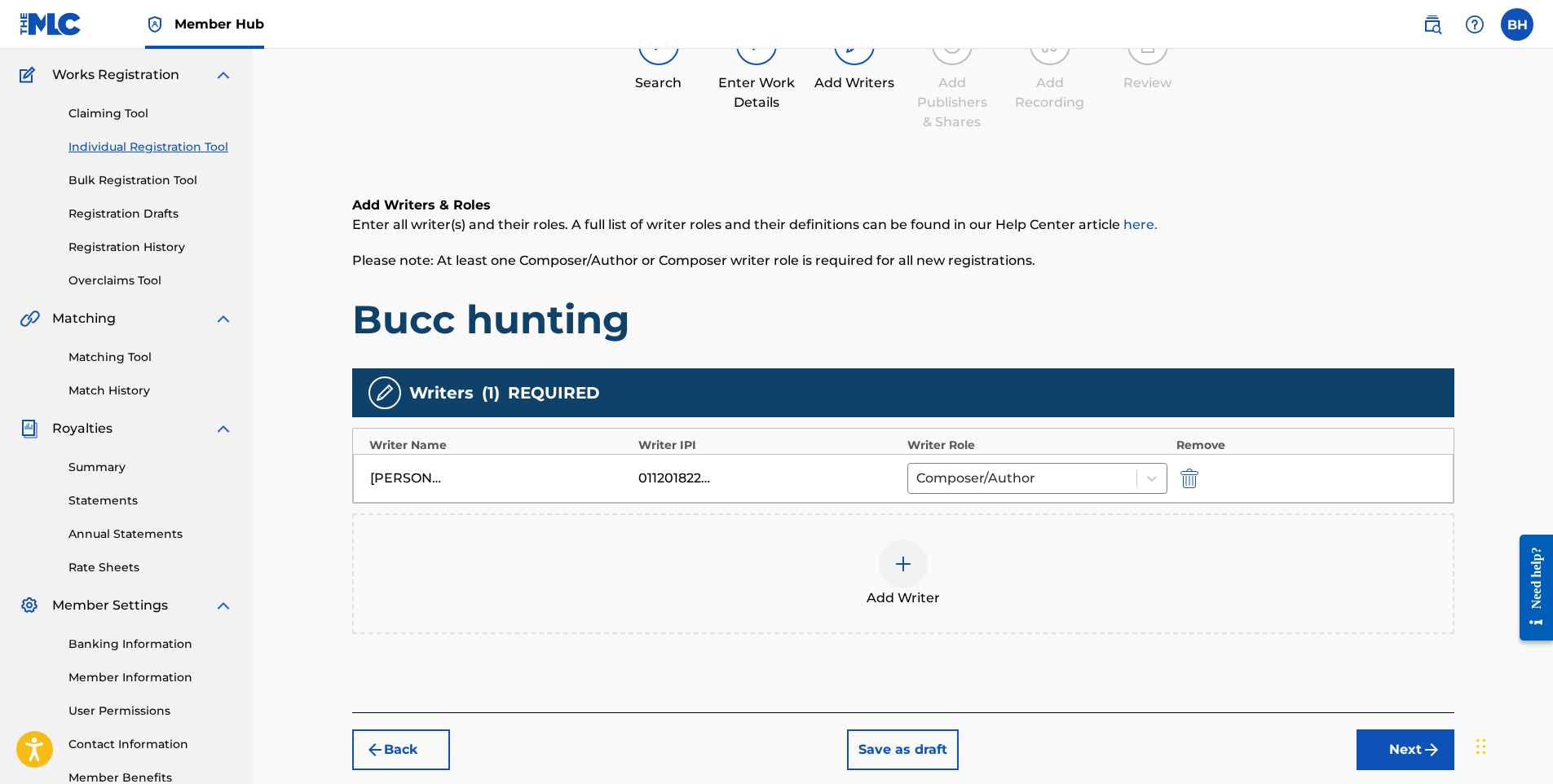
scroll to position [155, 0]
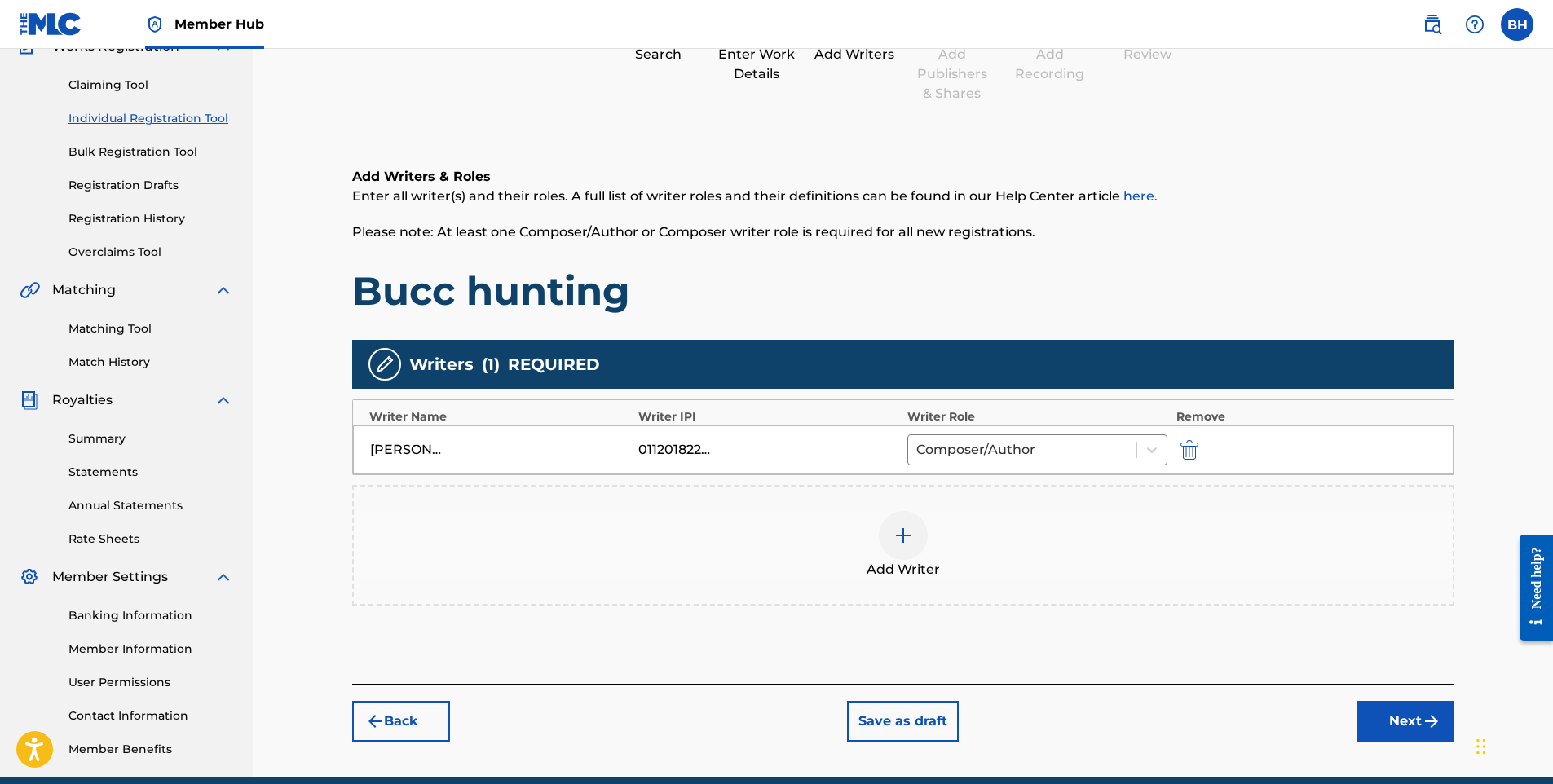
click at [913, 538] on img at bounding box center [904, 536] width 20 height 20
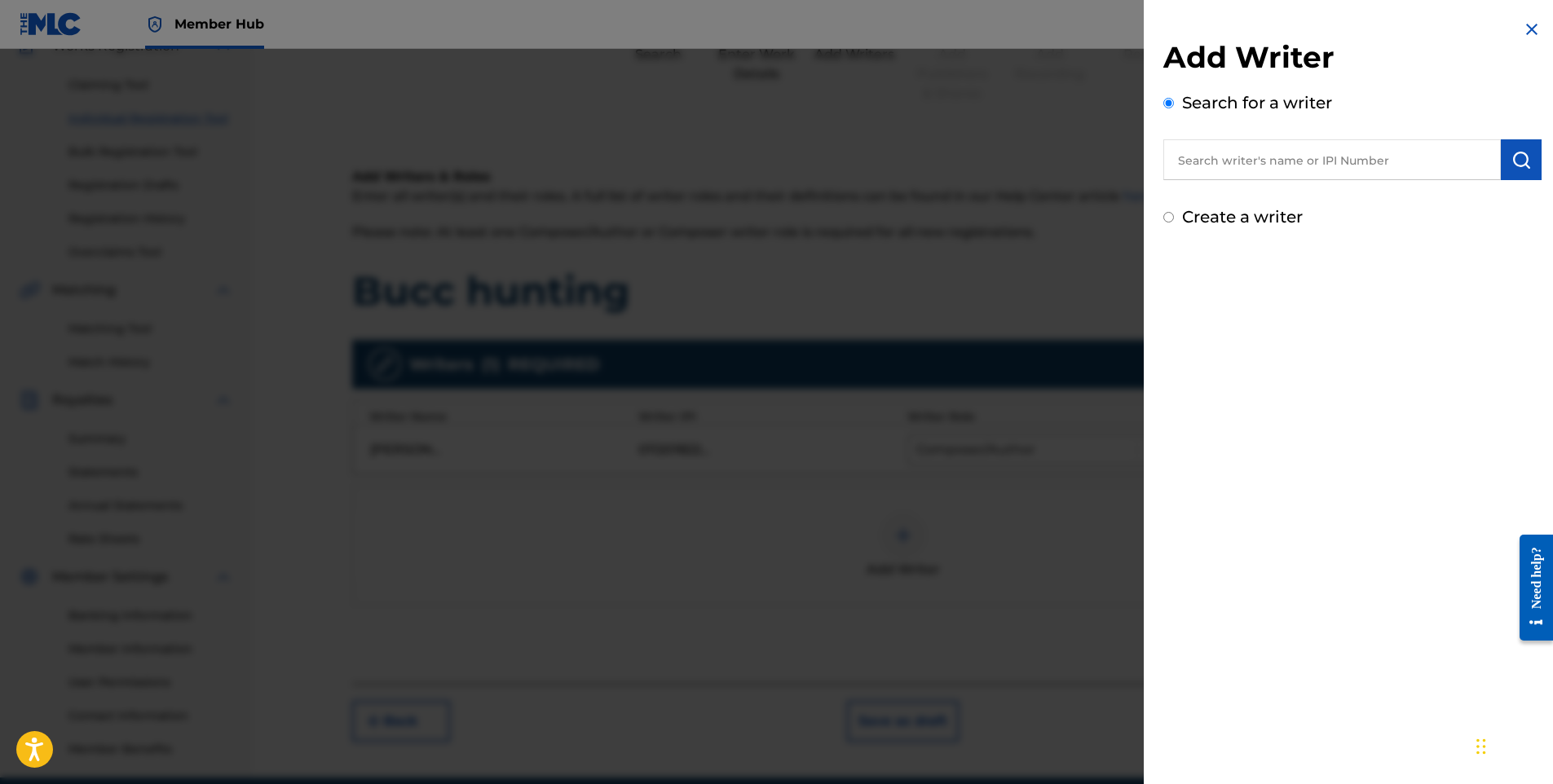
click at [1166, 217] on input "Create a writer" at bounding box center [1169, 217] width 11 height 11
radio input "false"
radio input "true"
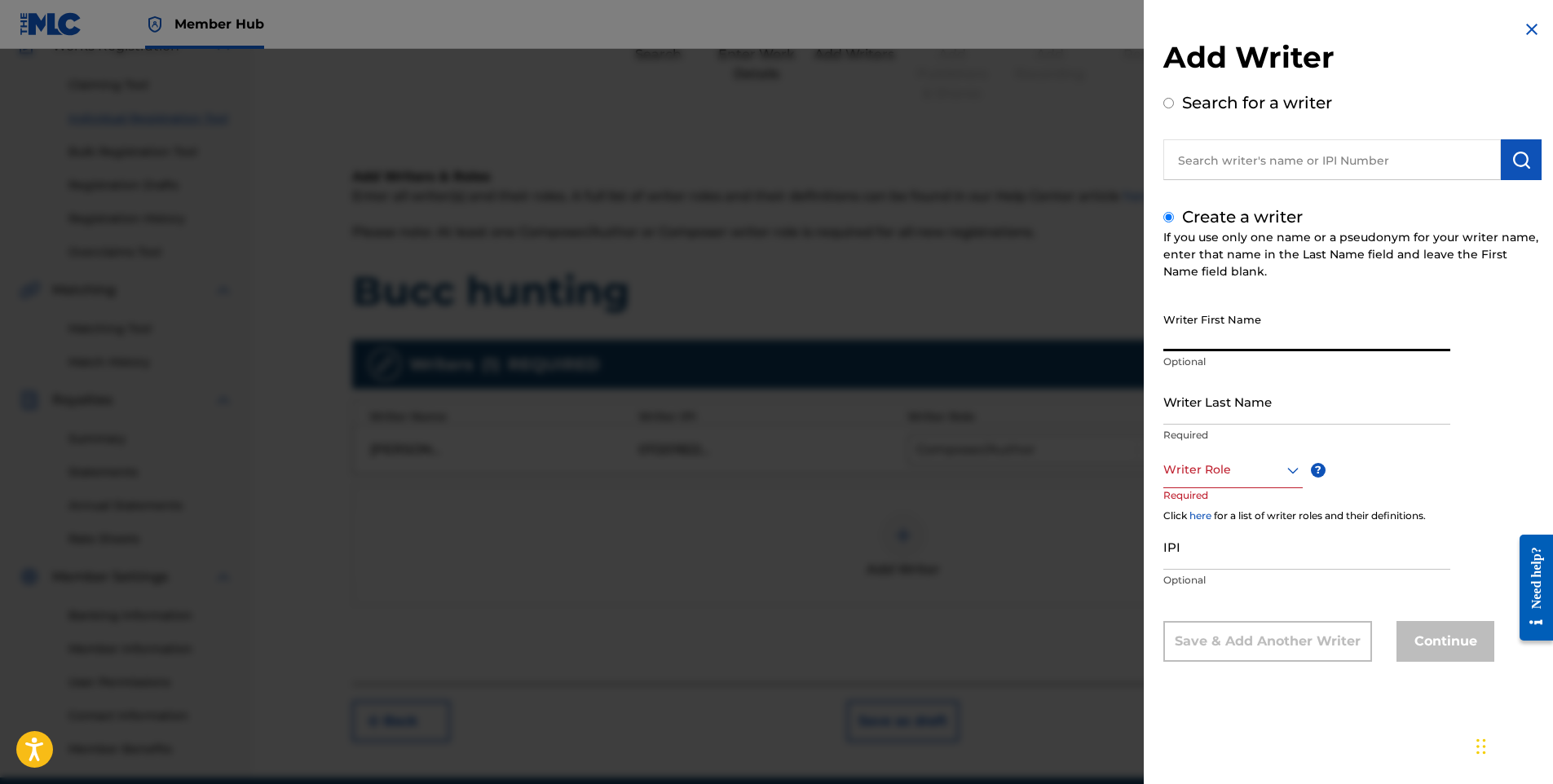
click at [1204, 332] on input "Writer First Name" at bounding box center [1307, 328] width 287 height 46
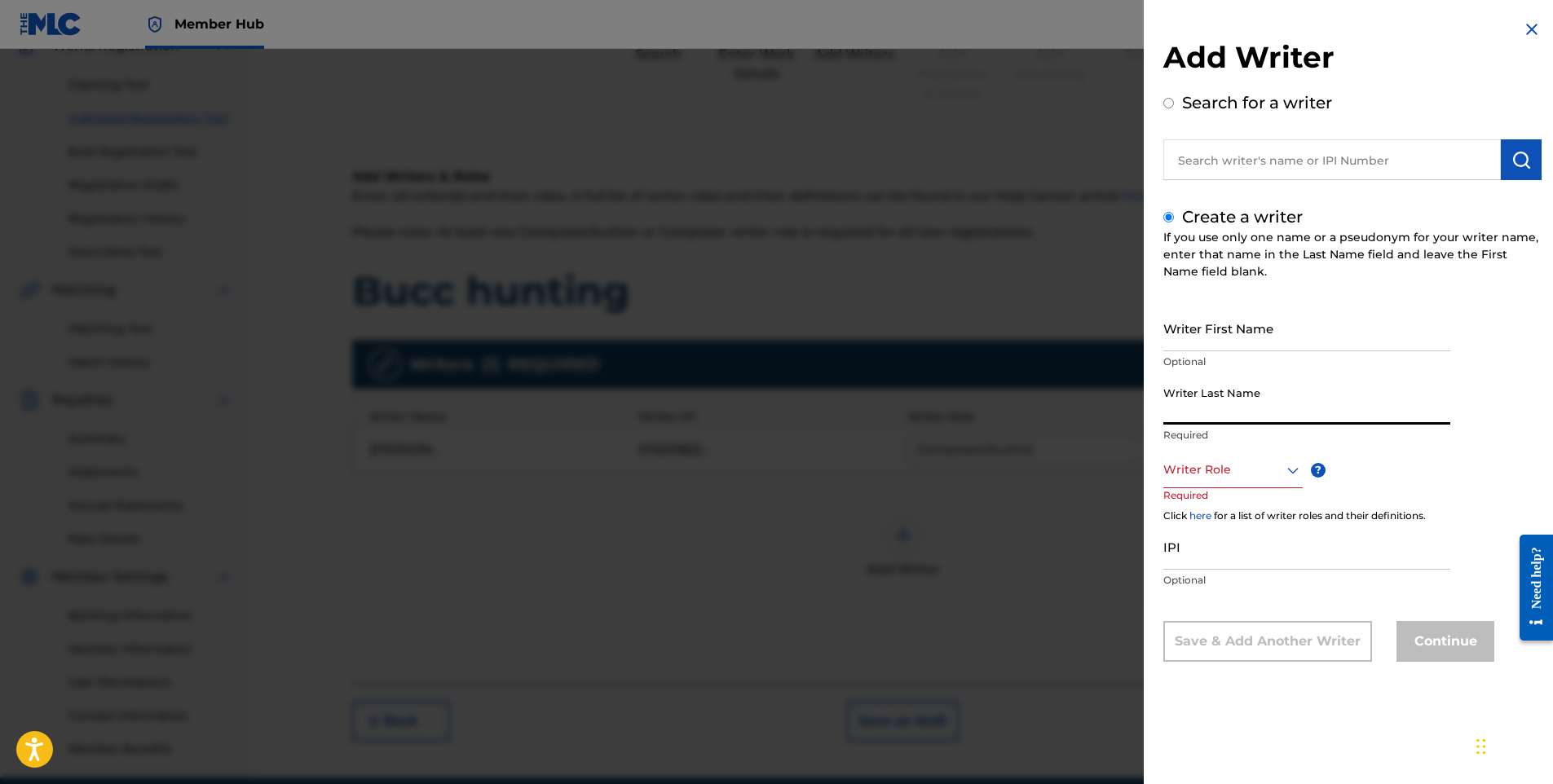
click at [1224, 405] on input "Writer Last Name" at bounding box center [1307, 401] width 287 height 46
click at [1195, 344] on input "Writer First Name" at bounding box center [1307, 328] width 287 height 46
click at [1522, 28] on img at bounding box center [1532, 30] width 20 height 20
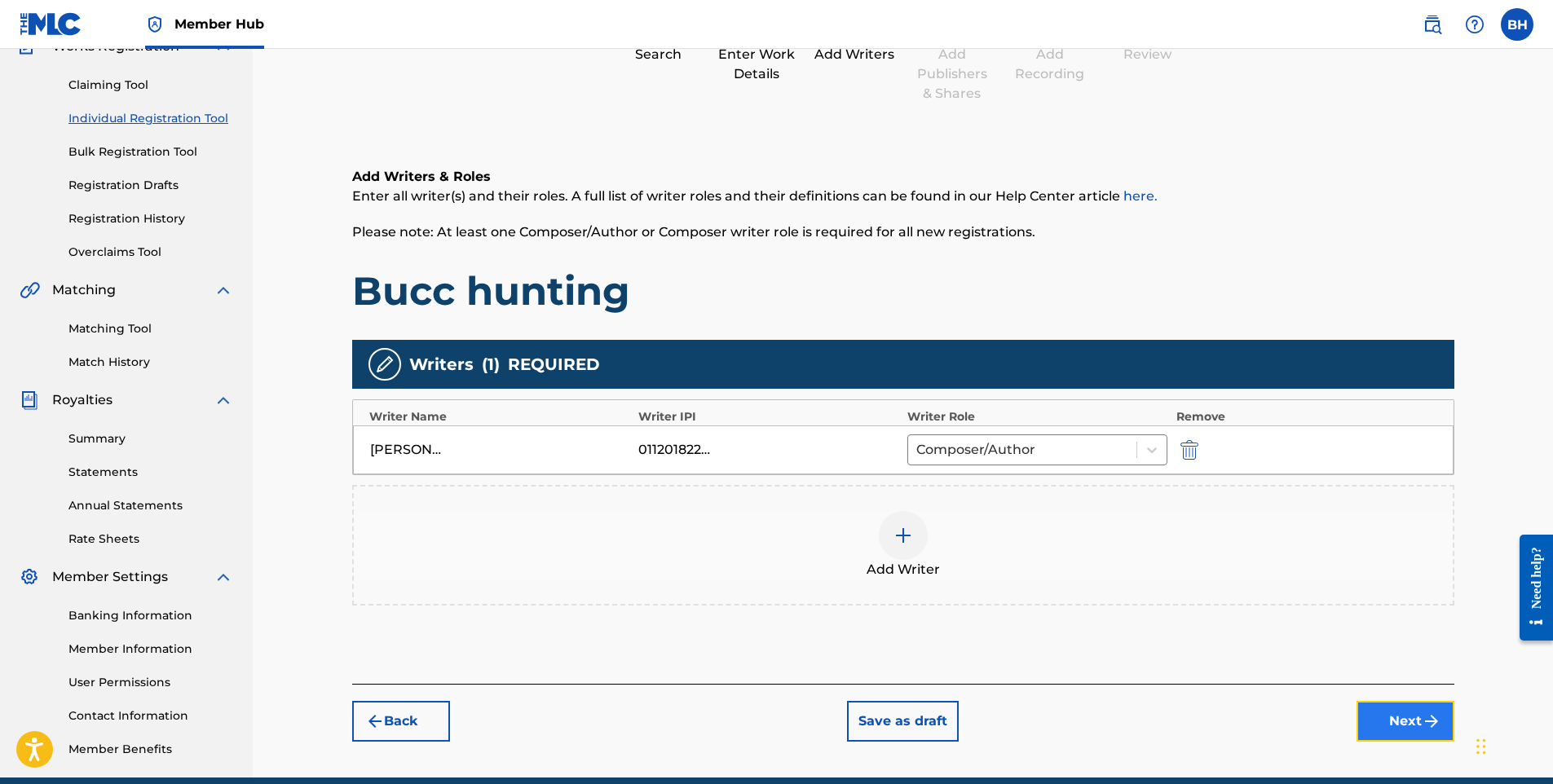
click at [1414, 703] on button "Next" at bounding box center [1405, 721] width 98 height 41
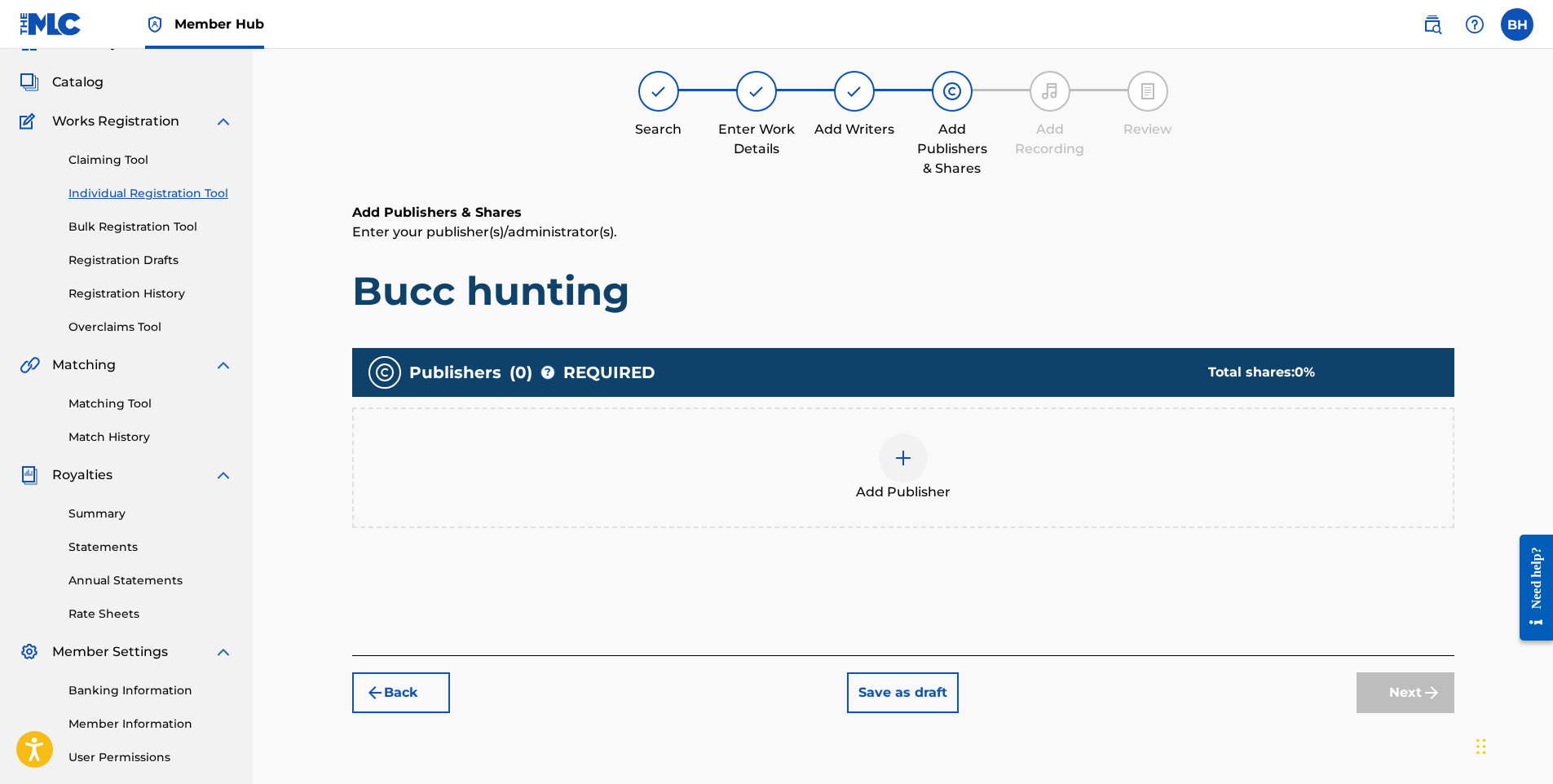
scroll to position [73, 0]
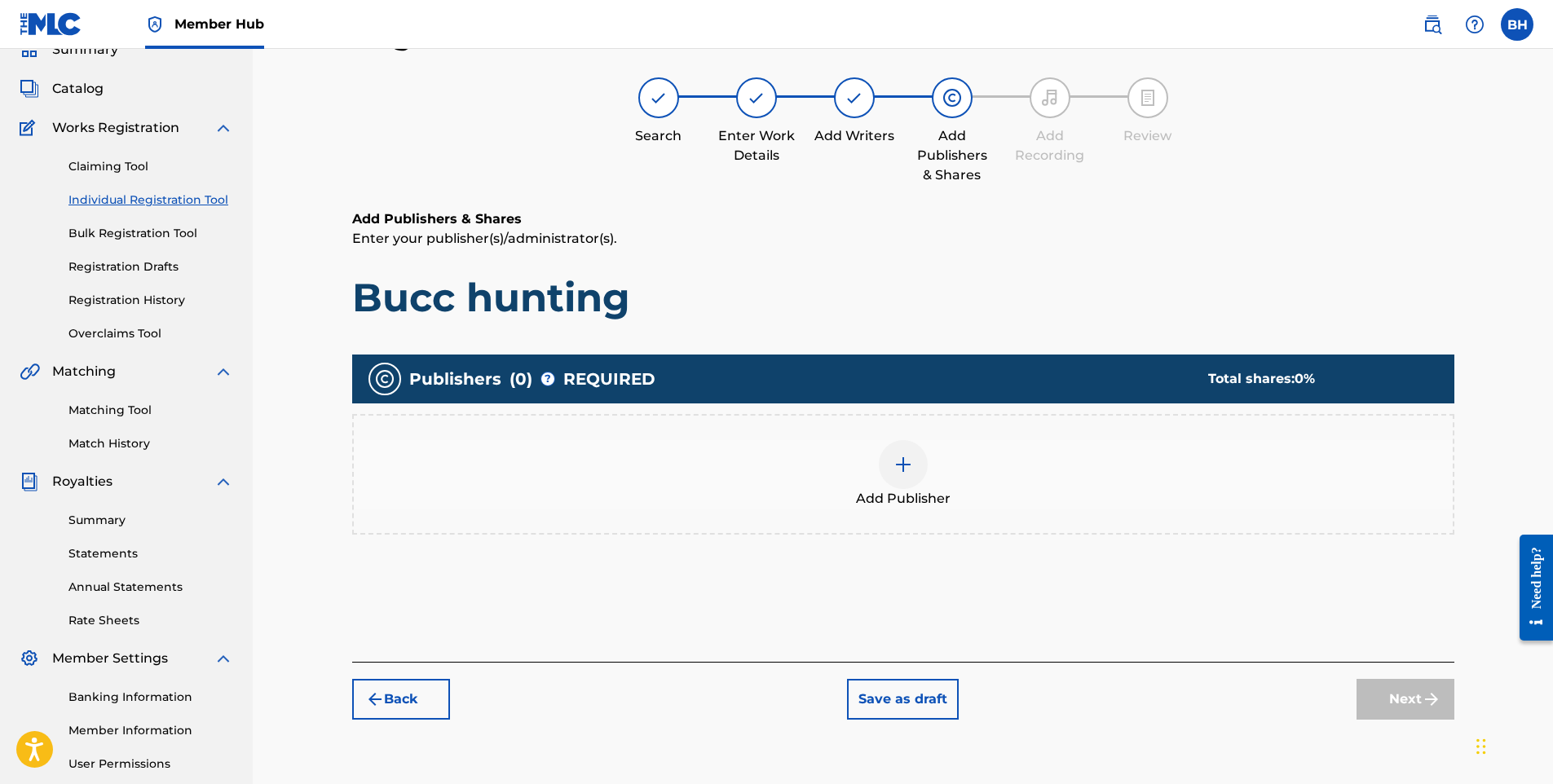
click at [911, 466] on img at bounding box center [904, 464] width 20 height 20
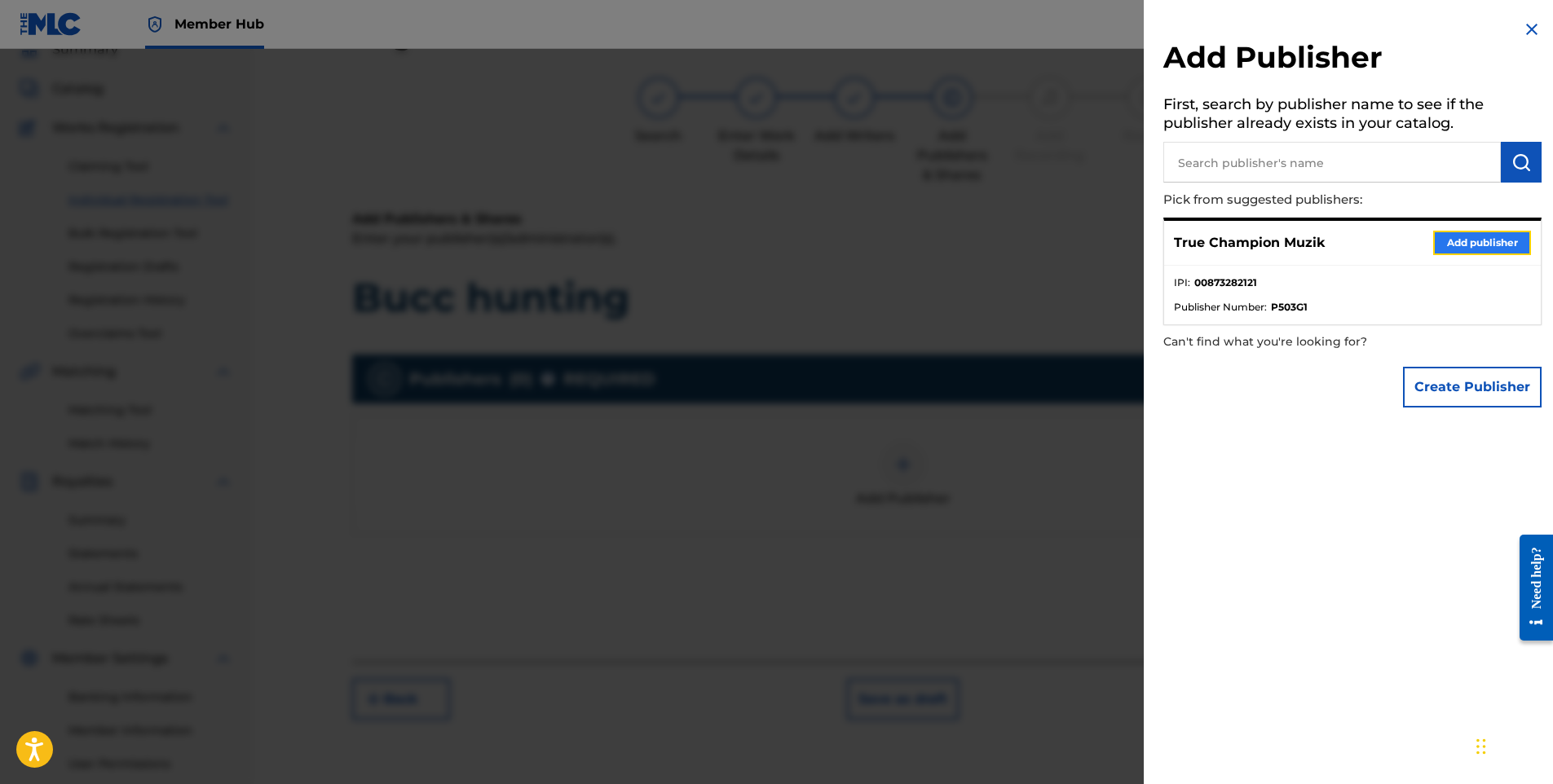
click at [1495, 239] on button "Add publisher" at bounding box center [1482, 243] width 98 height 24
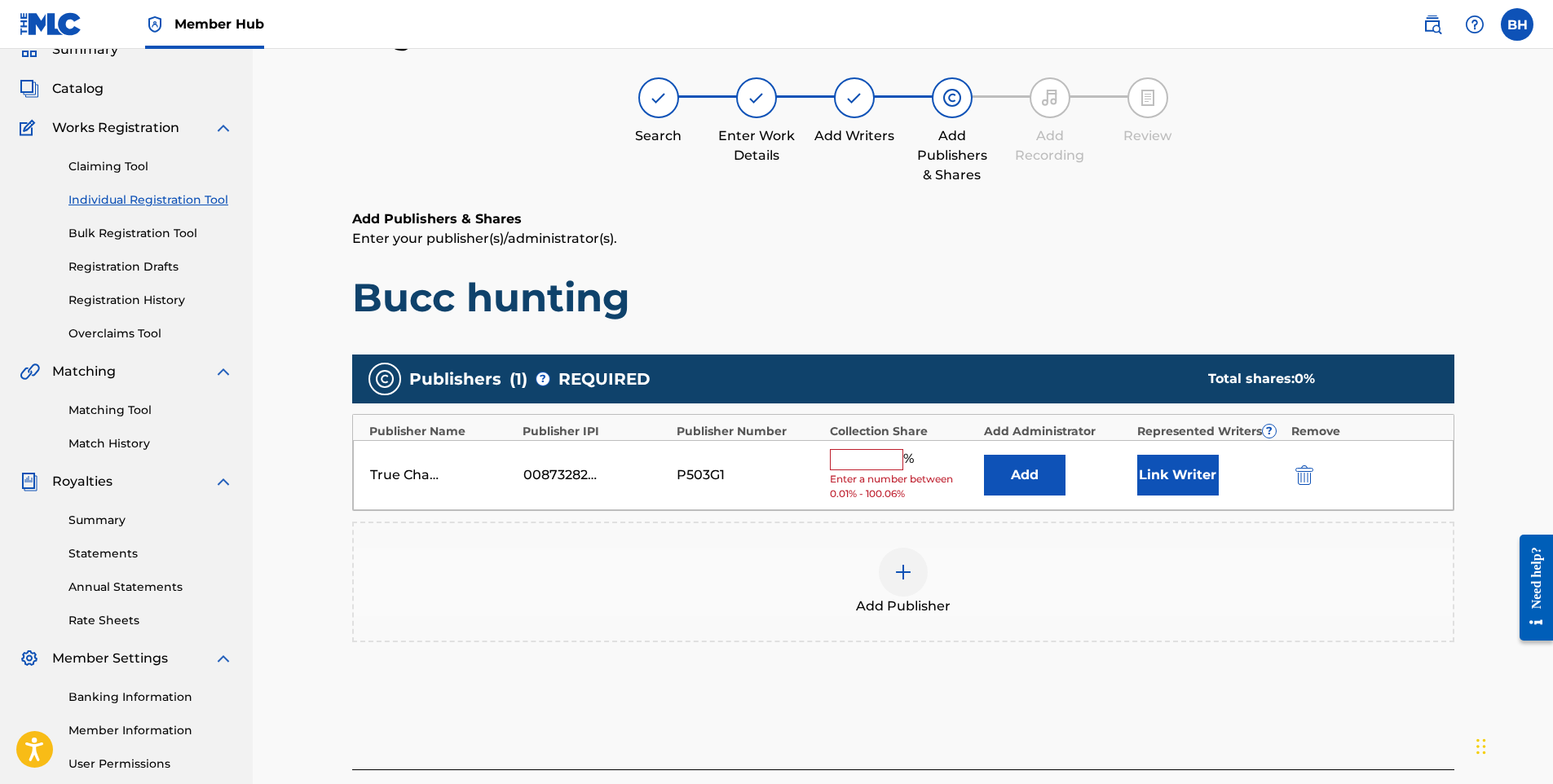
click at [885, 461] on input "text" at bounding box center [867, 459] width 73 height 21
type input "100"
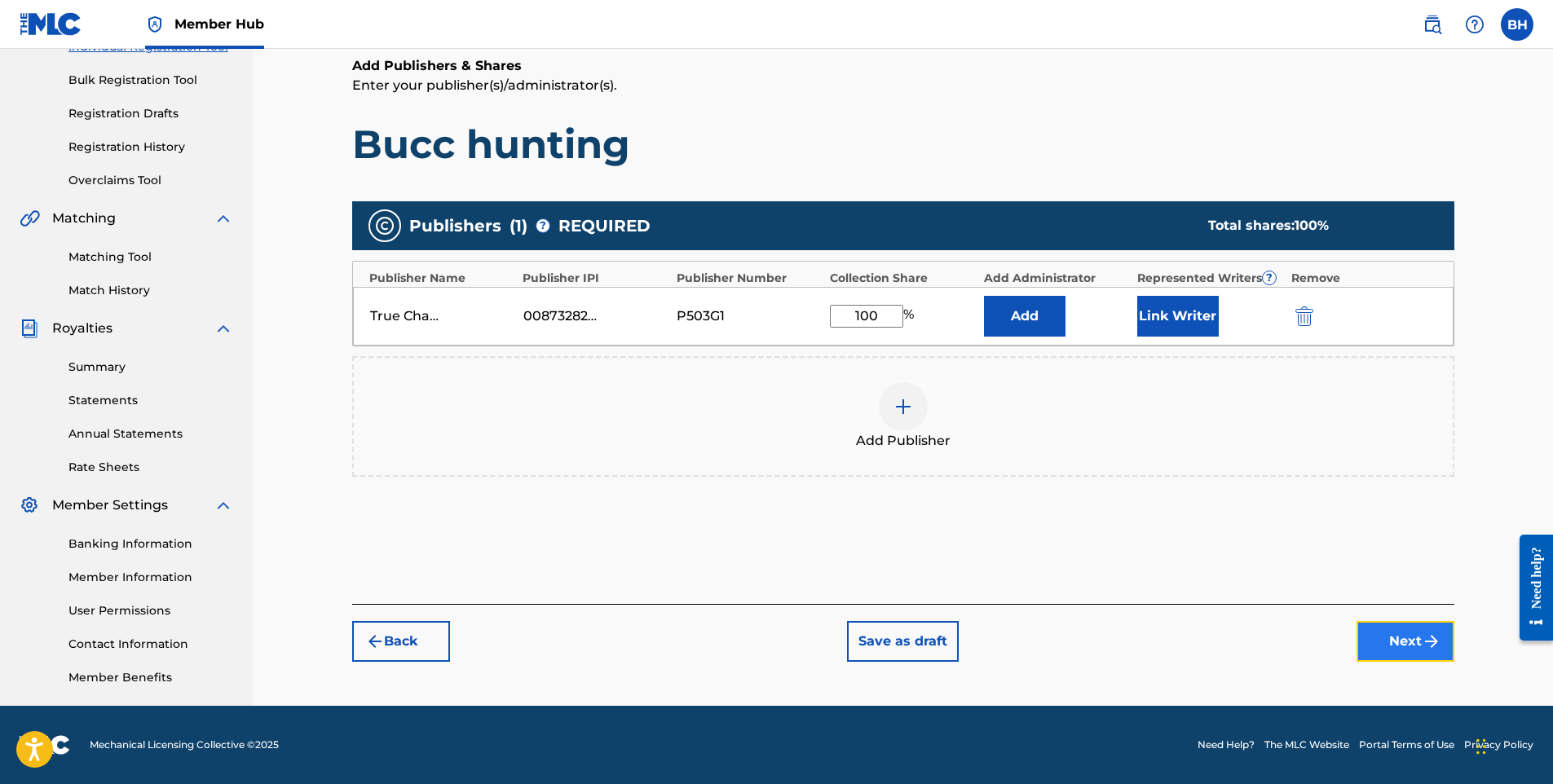
click at [1398, 640] on button "Next" at bounding box center [1405, 641] width 98 height 41
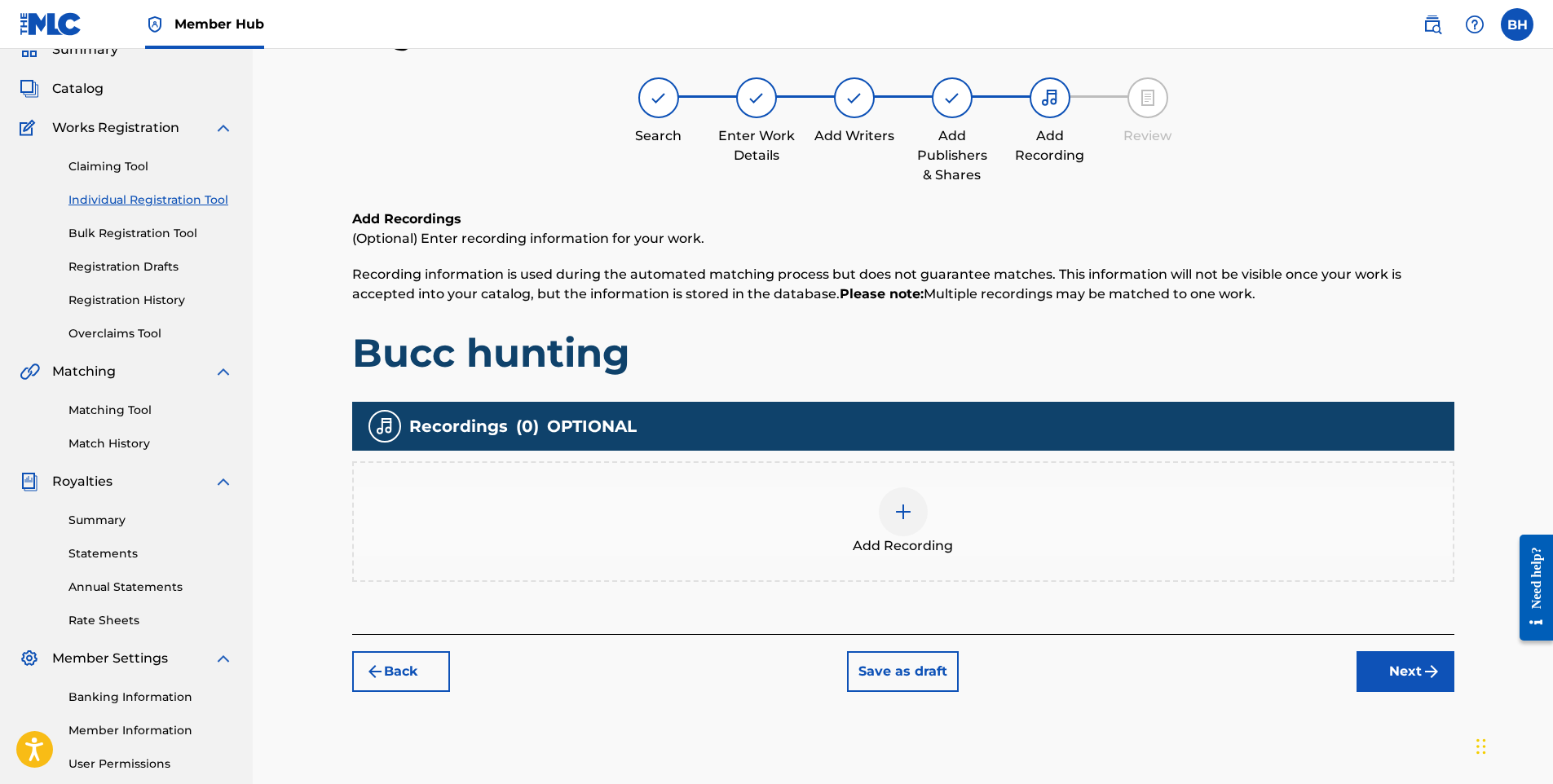
click at [922, 520] on div at bounding box center [904, 512] width 49 height 49
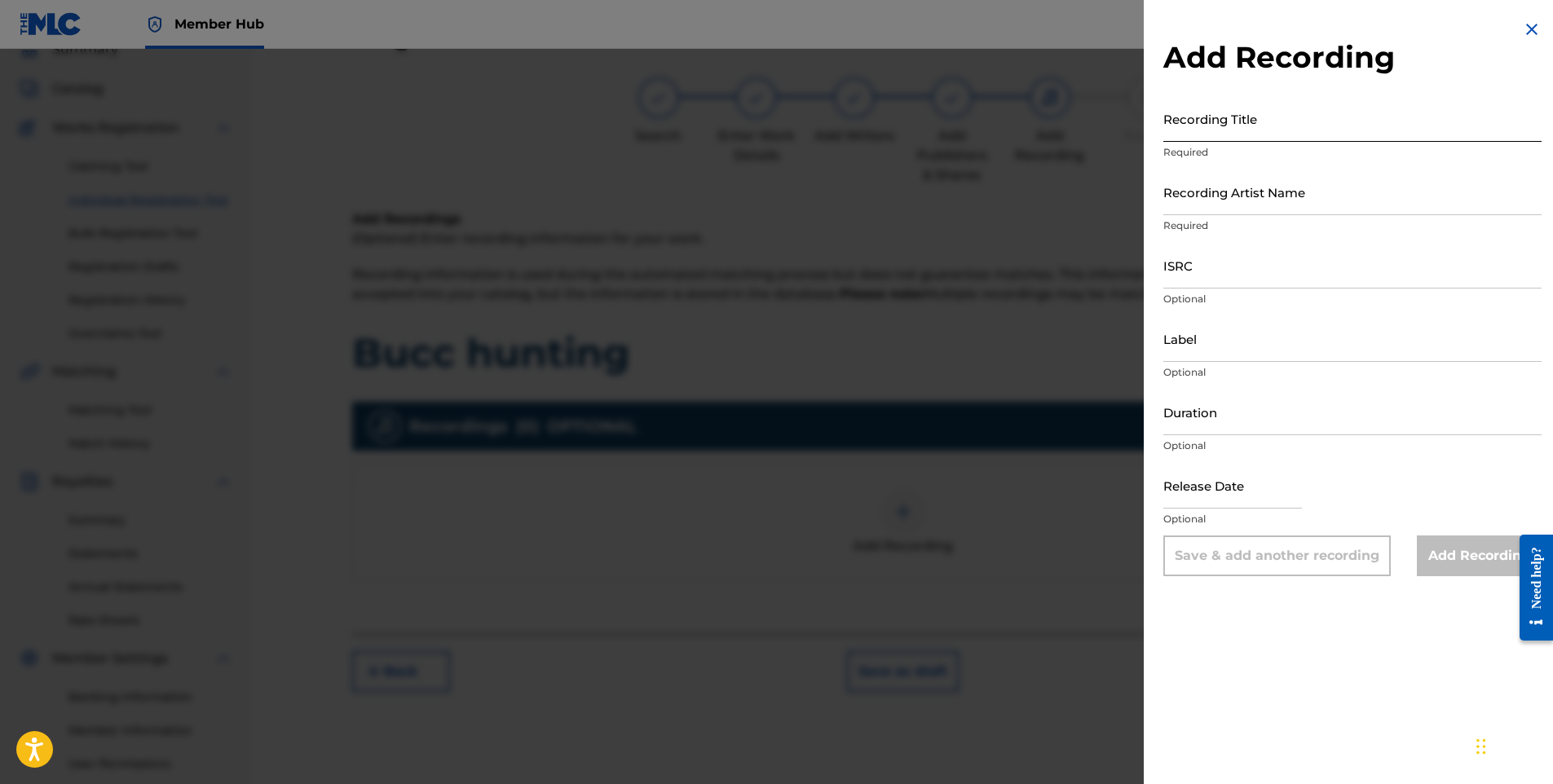
click at [1203, 135] on input "Recording Title" at bounding box center [1353, 118] width 379 height 46
type input "Bucc hunting"
click at [1318, 195] on input "Recording Artist Name" at bounding box center [1353, 191] width 379 height 46
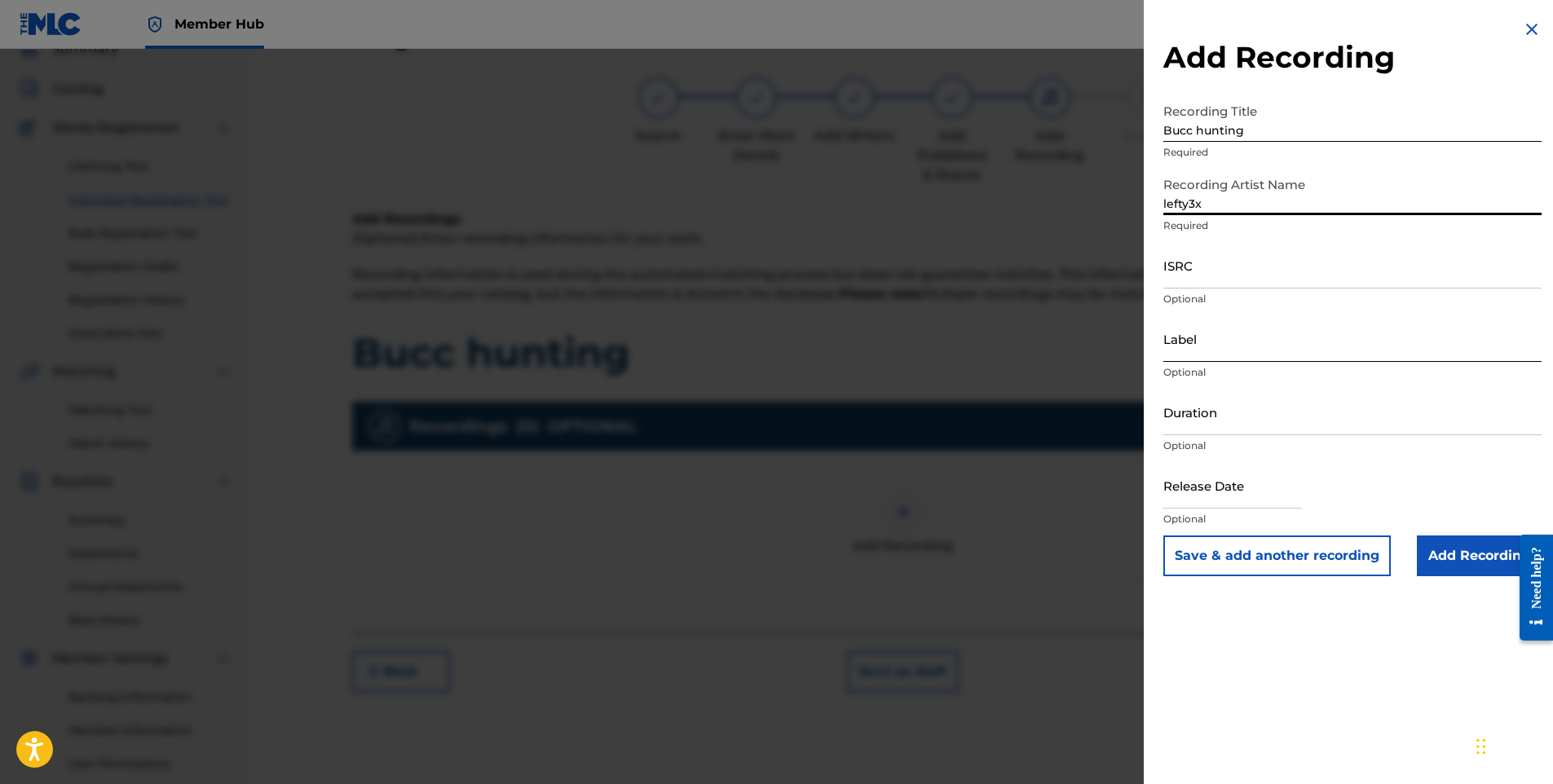
type input "lefty3x"
click at [1232, 355] on input "Label" at bounding box center [1353, 338] width 379 height 46
click at [1066, 465] on div at bounding box center [776, 441] width 1553 height 784
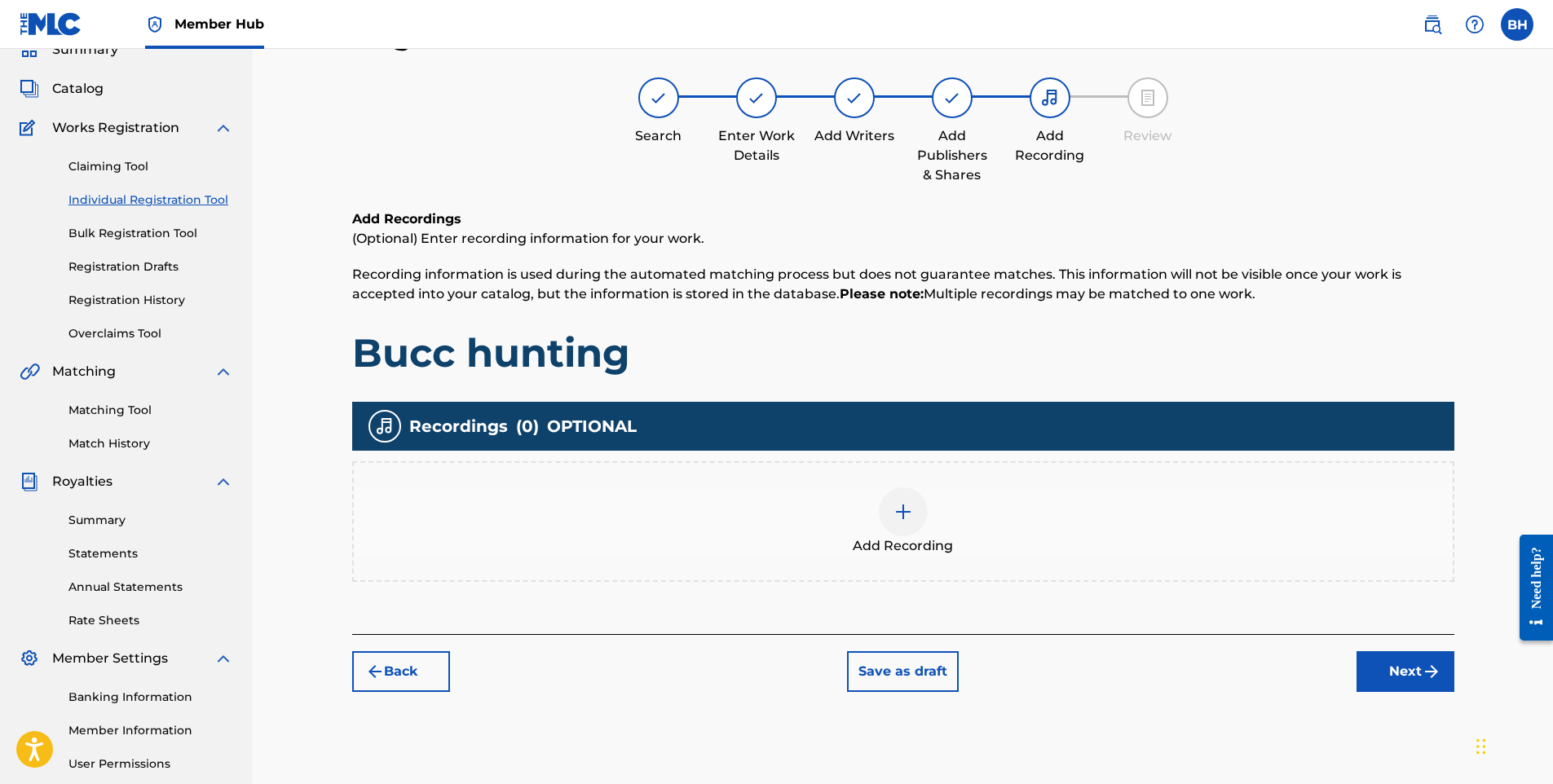
click at [905, 522] on div at bounding box center [904, 512] width 49 height 49
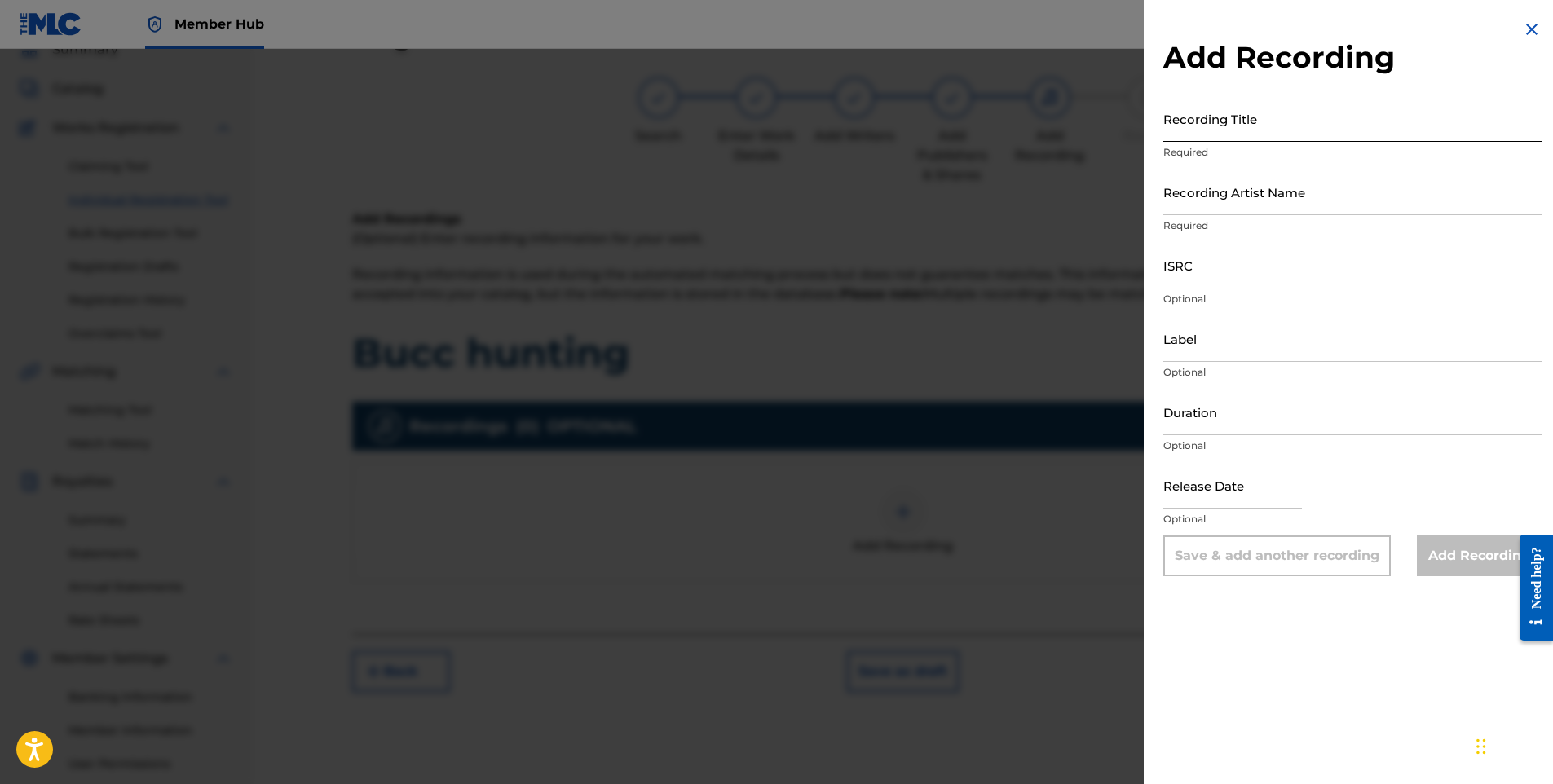
click at [1210, 131] on input "Recording Title" at bounding box center [1353, 118] width 379 height 46
type input "Bucc Hunting"
click at [1232, 202] on input "Recording Artist Name" at bounding box center [1353, 191] width 379 height 46
type input "lefty3x"
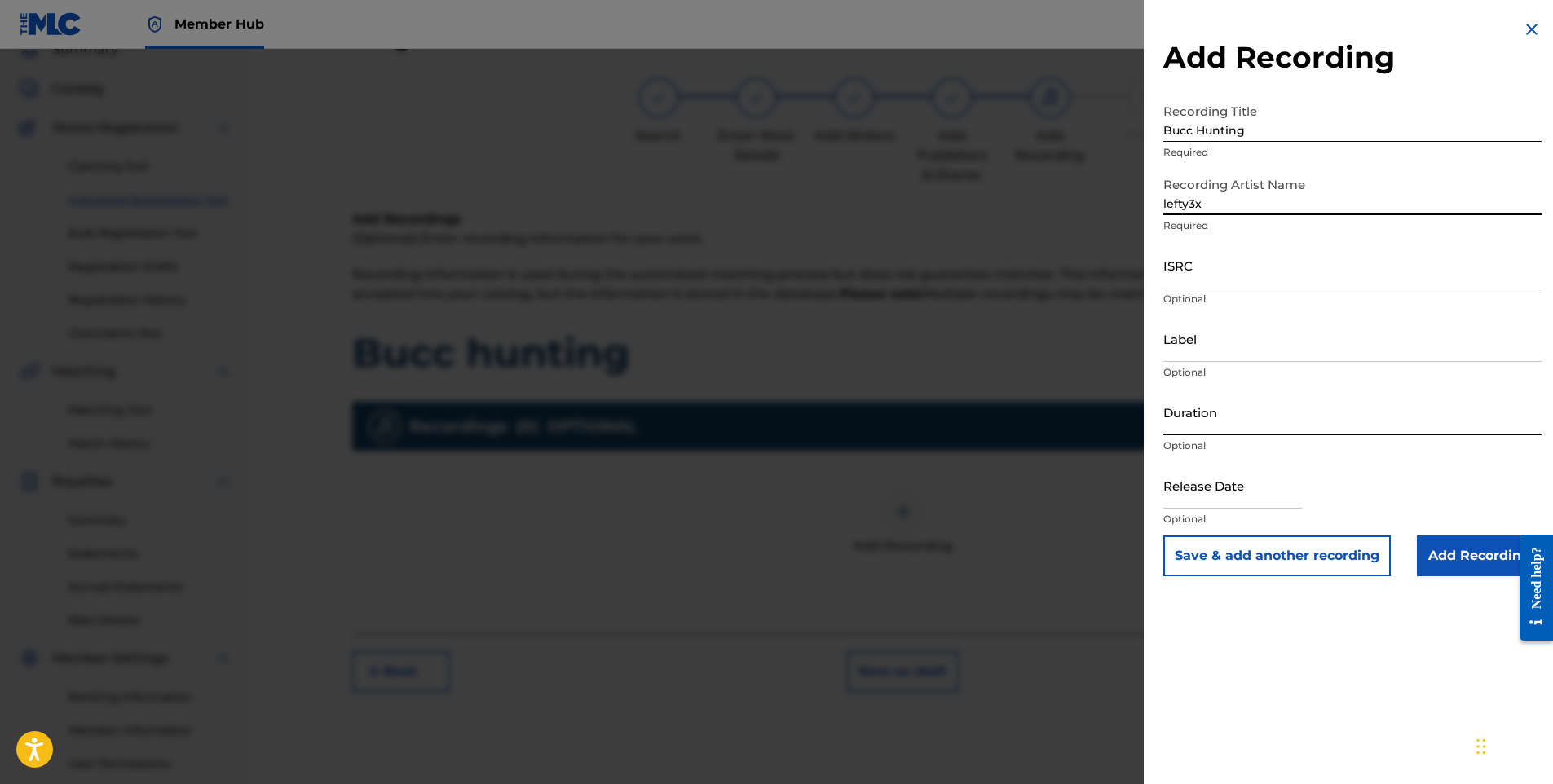
click at [1247, 427] on input "Duration" at bounding box center [1353, 412] width 379 height 46
type input "03:18"
click at [1248, 498] on input "text" at bounding box center [1232, 485] width 139 height 46
select select "8"
select select "2025"
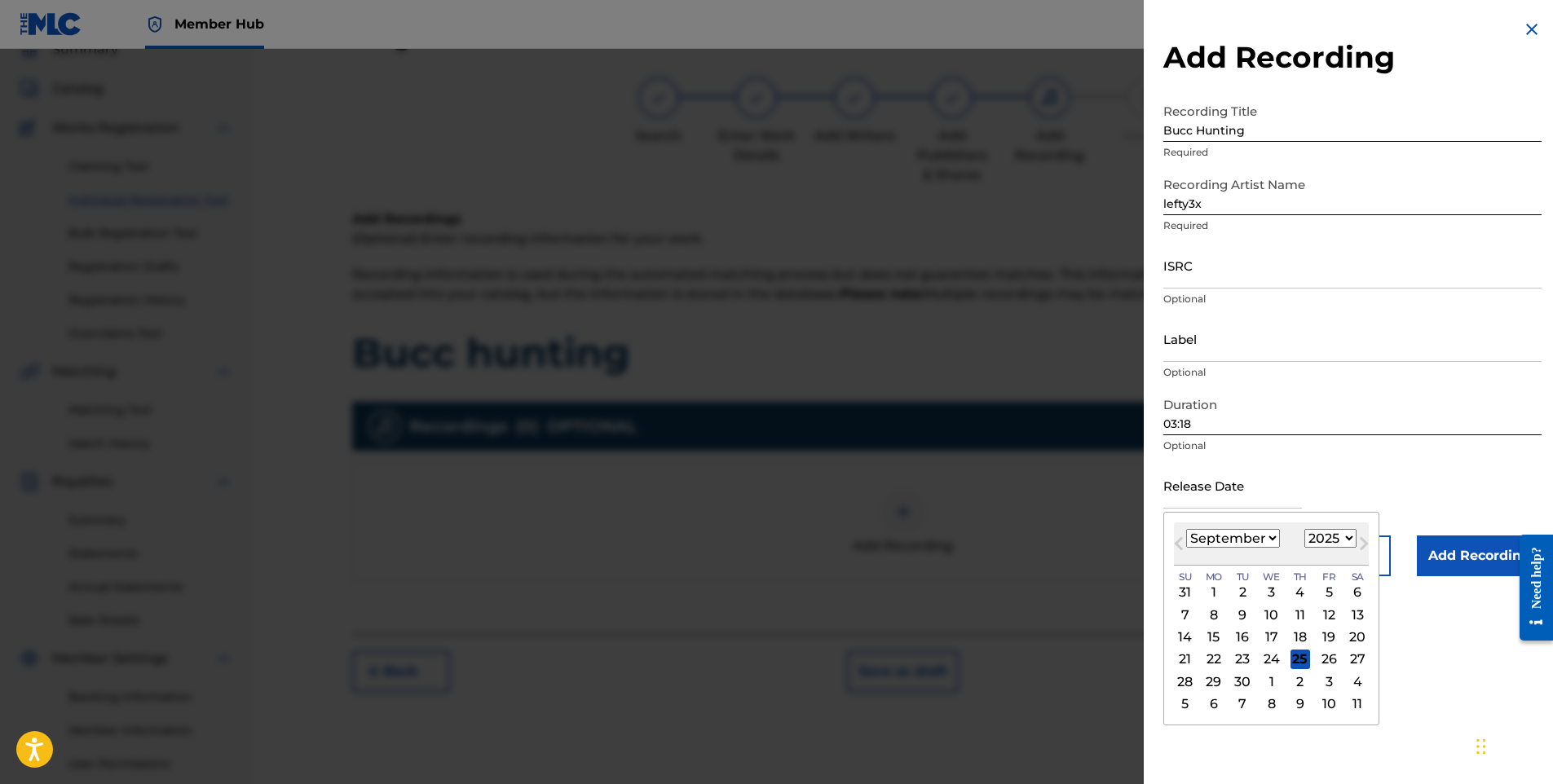
click at [1272, 540] on select "January February March April May June July August September October November De…" at bounding box center [1233, 538] width 94 height 19
select select "9"
click at [1186, 529] on select "January February March April May June July August September October November De…" at bounding box center [1233, 538] width 94 height 19
click at [1274, 584] on div "1" at bounding box center [1272, 593] width 20 height 20
type input "[DATE]"
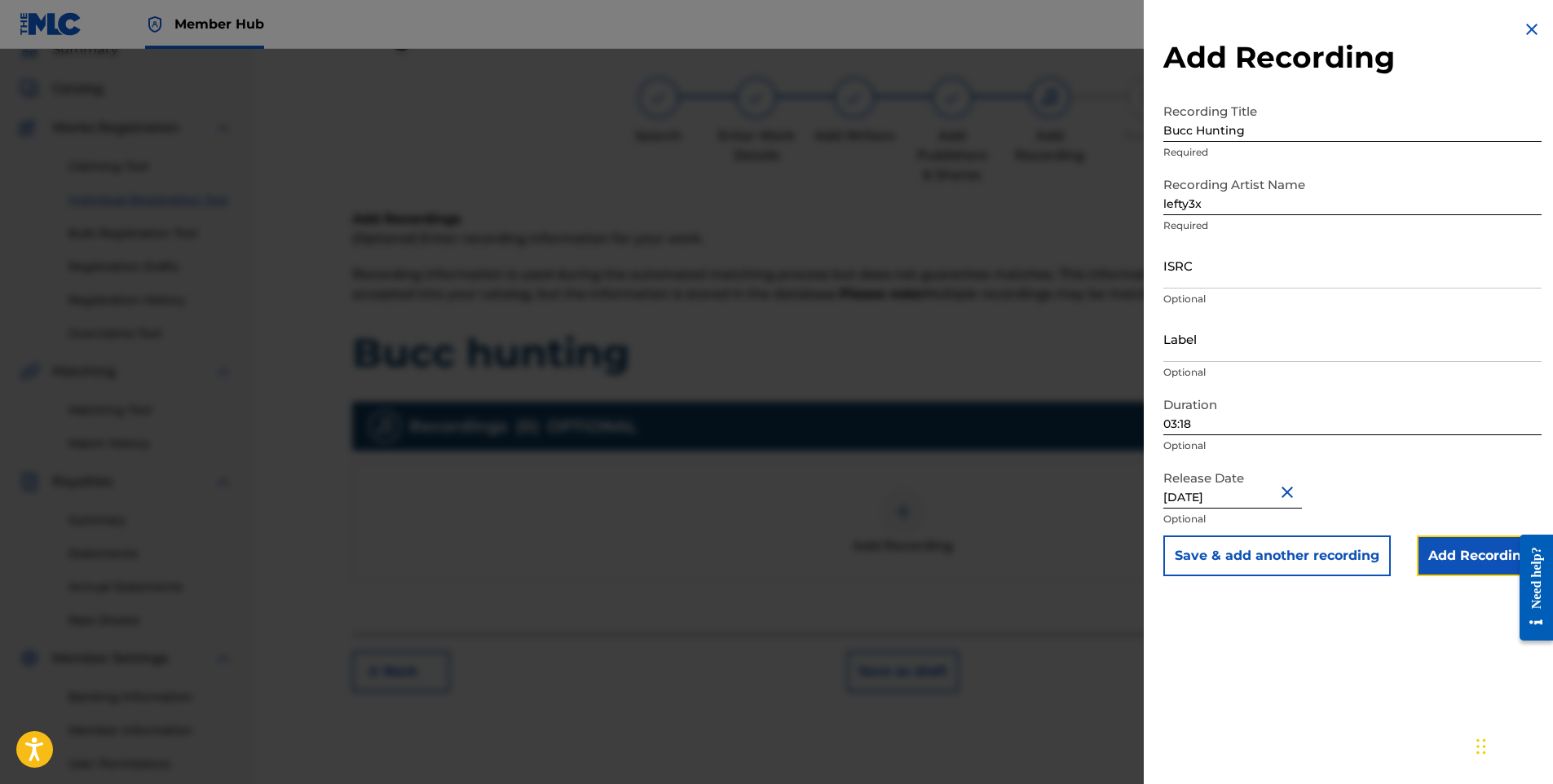
click at [1462, 559] on input "Add Recording" at bounding box center [1480, 556] width 125 height 41
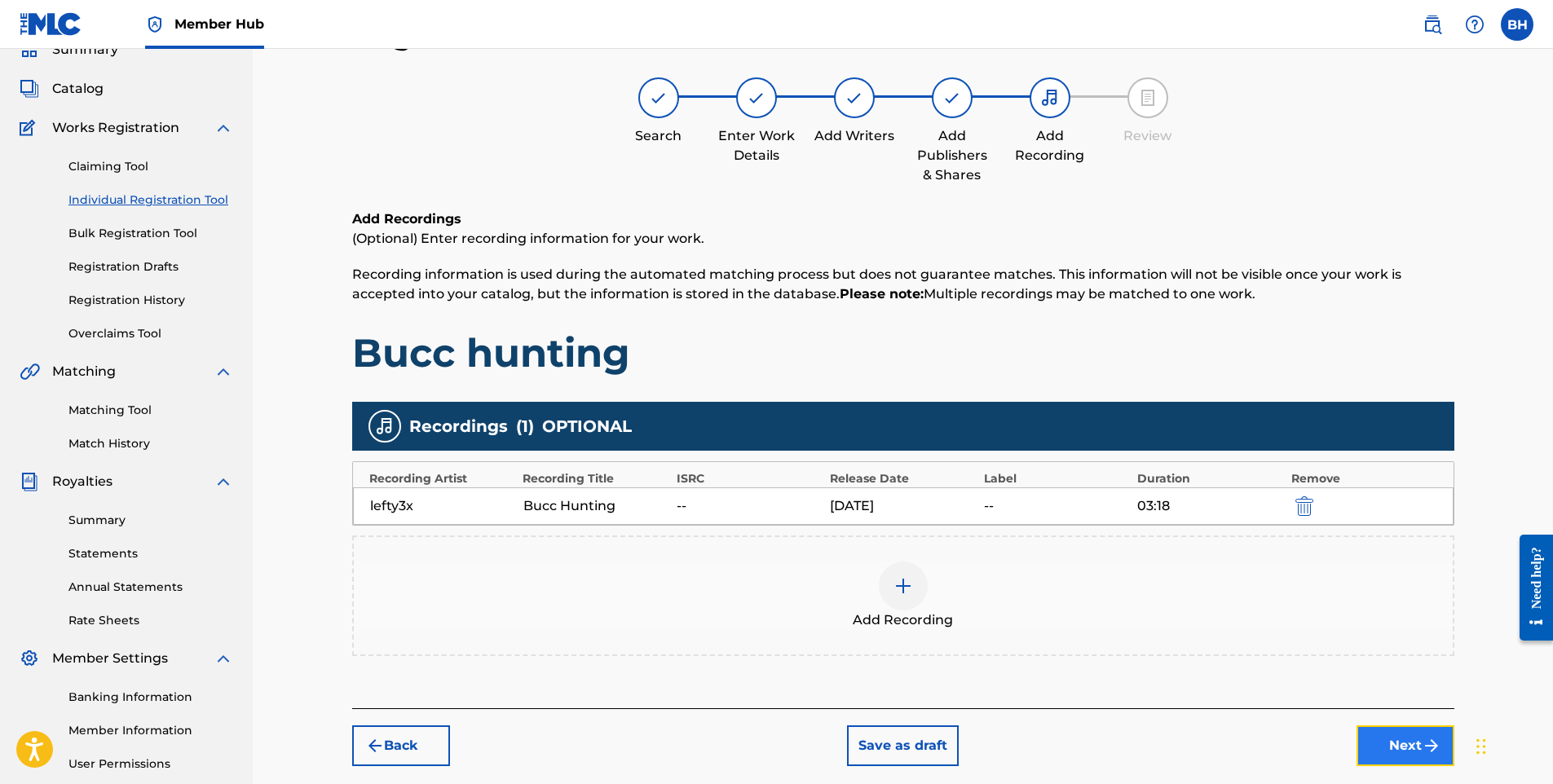
click at [1425, 747] on img "submit" at bounding box center [1432, 746] width 20 height 20
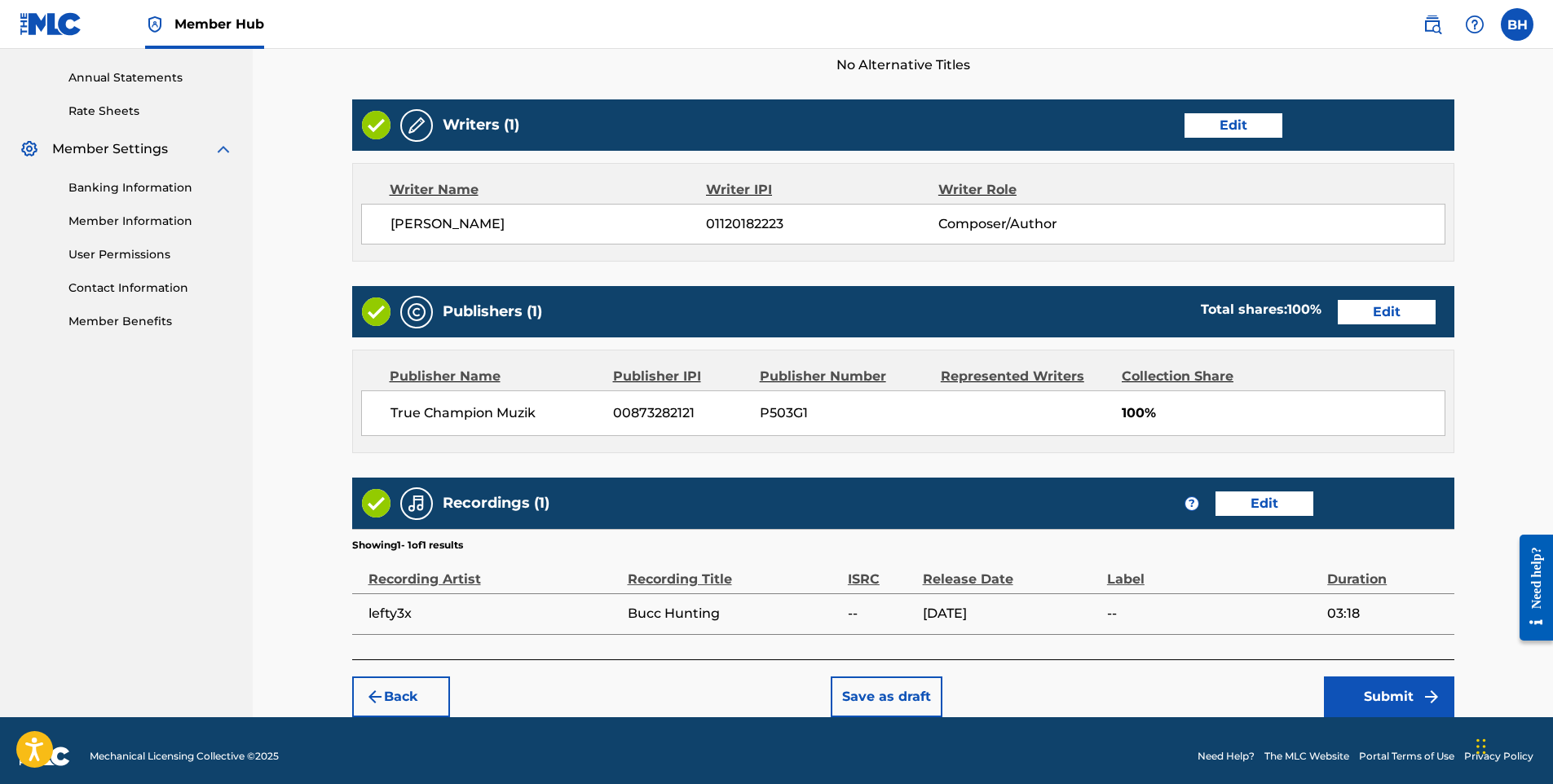
scroll to position [594, 0]
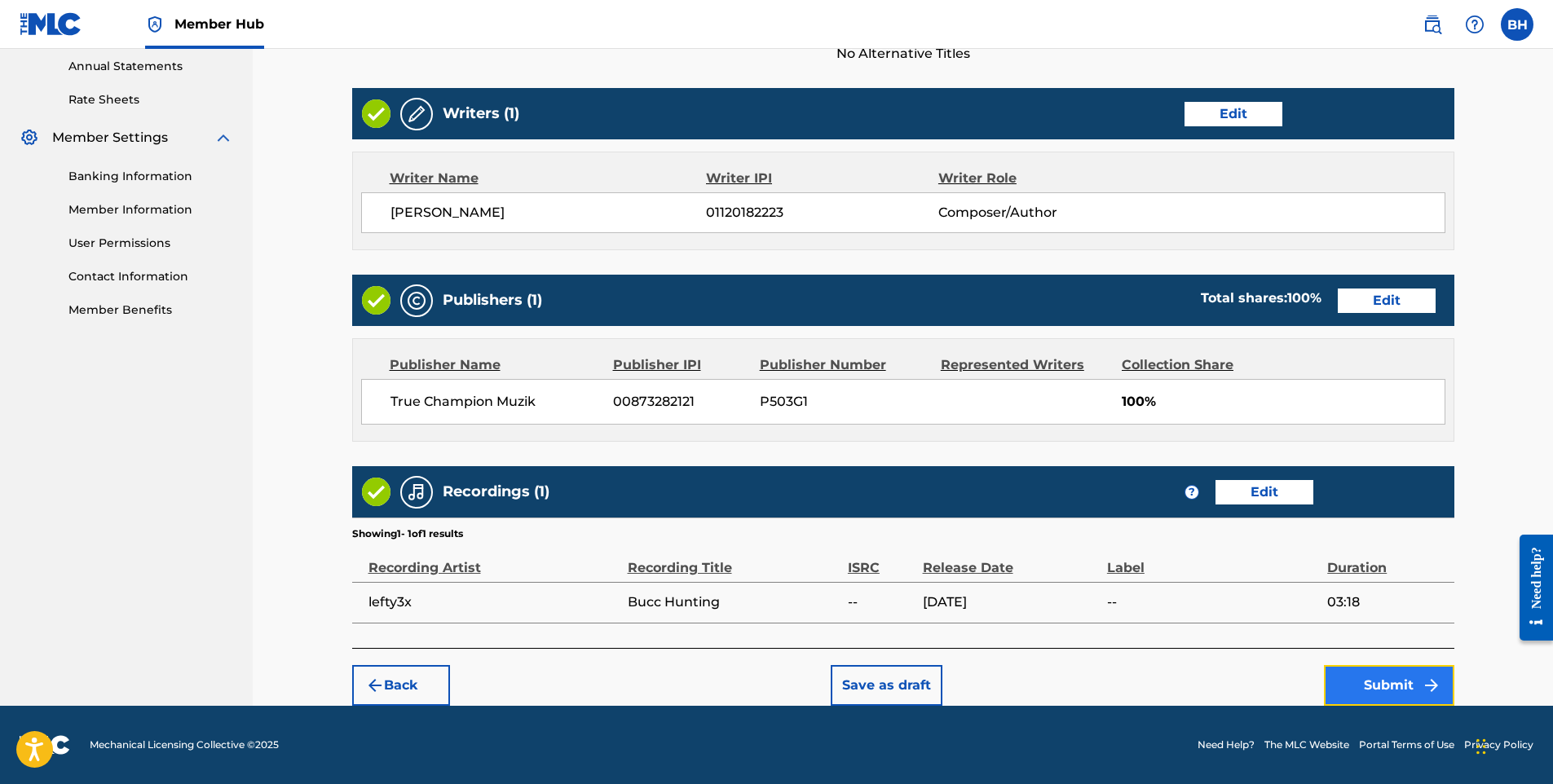
click at [1414, 690] on button "Submit" at bounding box center [1389, 685] width 130 height 41
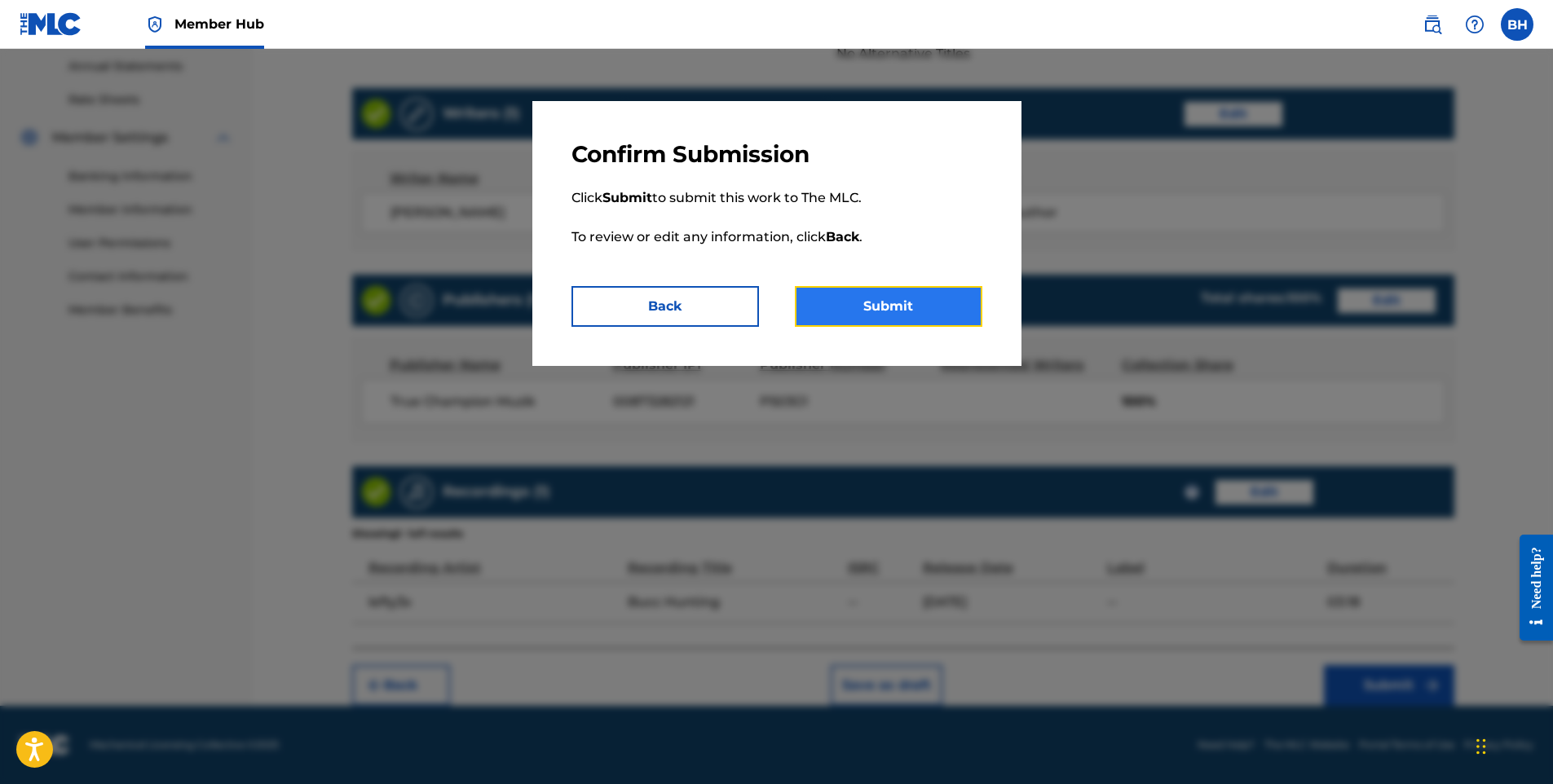
click at [886, 308] on button "Submit" at bounding box center [888, 306] width 187 height 41
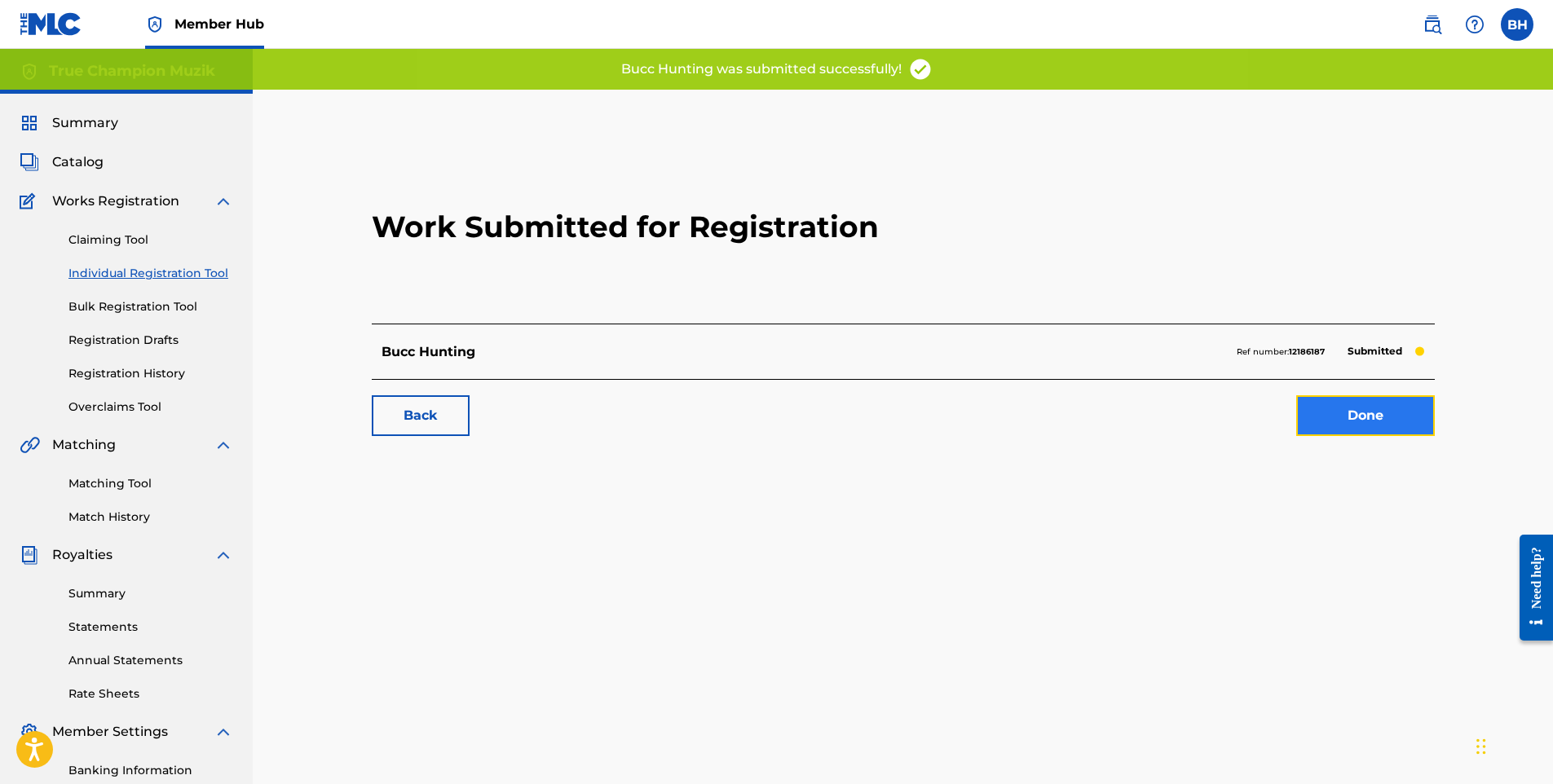
click at [1377, 406] on link "Done" at bounding box center [1366, 416] width 139 height 41
